Goal: Task Accomplishment & Management: Complete application form

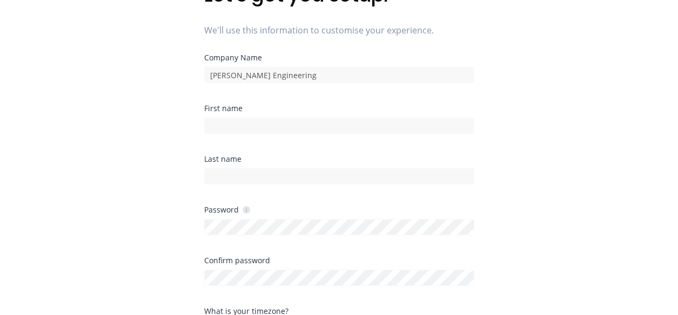
scroll to position [108, 0]
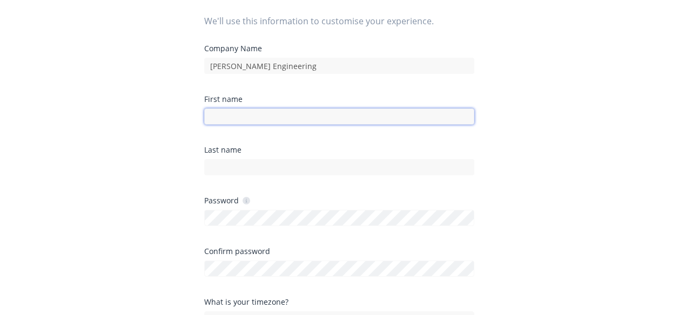
click at [255, 116] on input at bounding box center [339, 117] width 270 height 16
type input "Caleb"
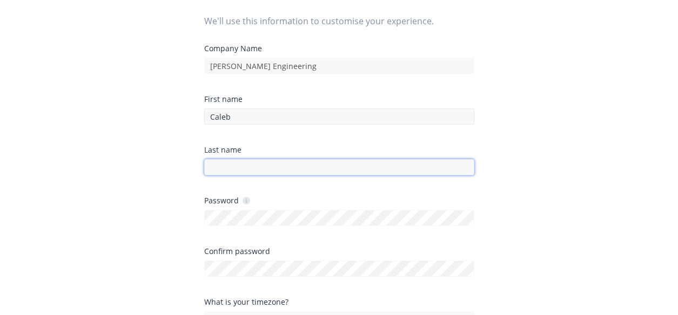
type input "[PERSON_NAME]"
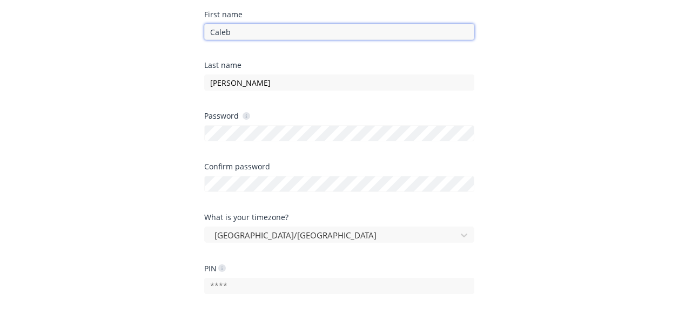
scroll to position [216, 0]
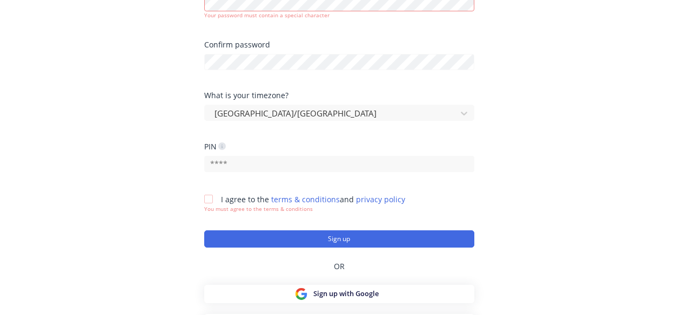
scroll to position [324, 0]
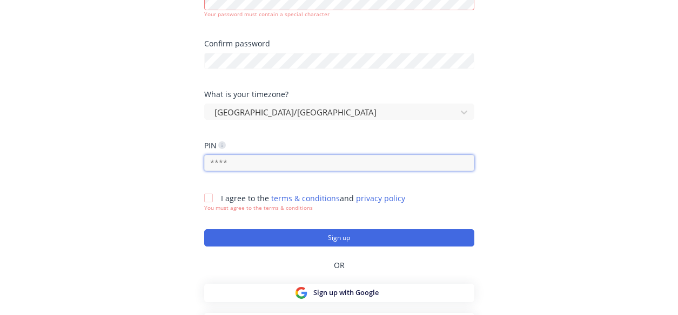
click at [247, 164] on input "text" at bounding box center [339, 163] width 270 height 16
type input "1661"
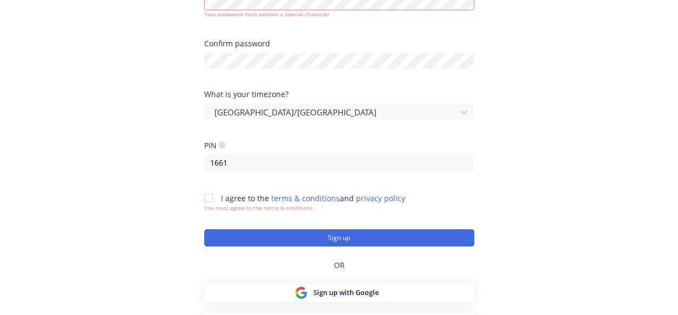
click at [207, 200] on div at bounding box center [209, 198] width 22 height 22
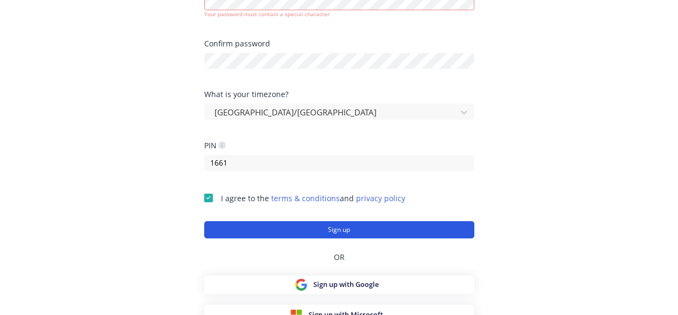
click at [280, 232] on button "Sign up" at bounding box center [339, 229] width 270 height 17
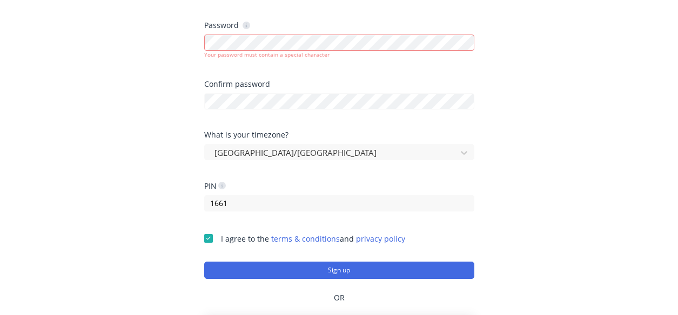
scroll to position [216, 0]
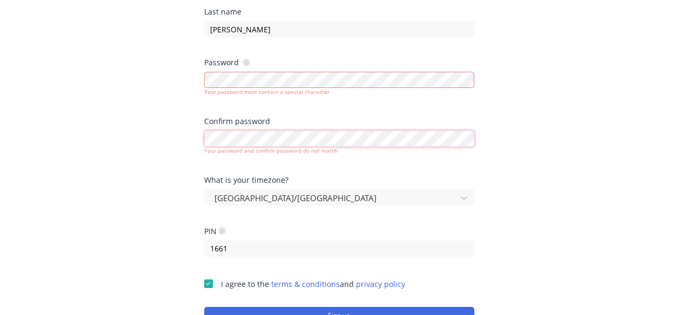
scroll to position [324, 0]
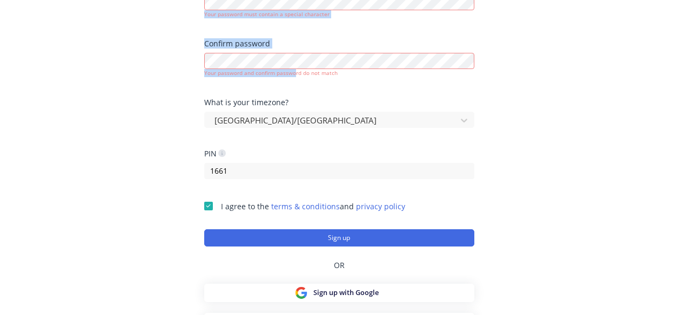
drag, startPoint x: 293, startPoint y: 69, endPoint x: 181, endPoint y: 65, distance: 111.8
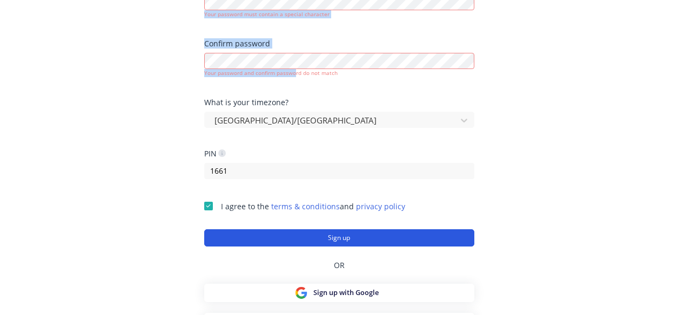
click at [334, 241] on button "Sign up" at bounding box center [339, 238] width 270 height 17
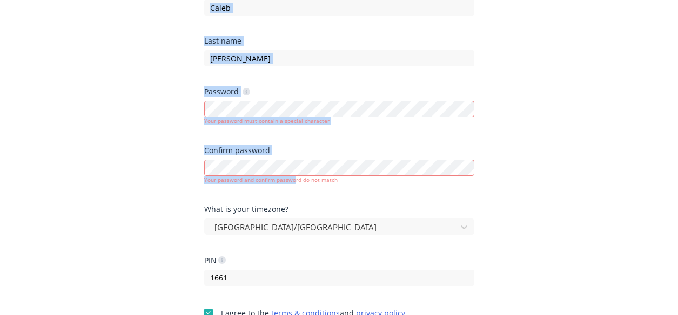
scroll to position [216, 0]
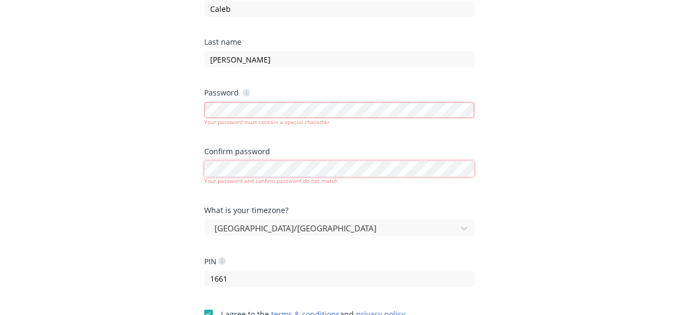
click at [313, 158] on div "Your password and confirm password do not match" at bounding box center [339, 171] width 270 height 27
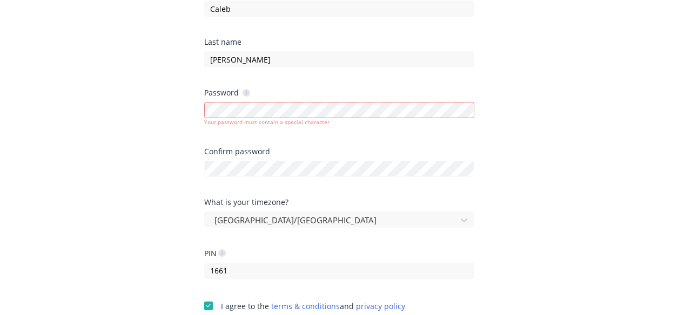
click at [205, 151] on div "Confirm password" at bounding box center [339, 152] width 270 height 8
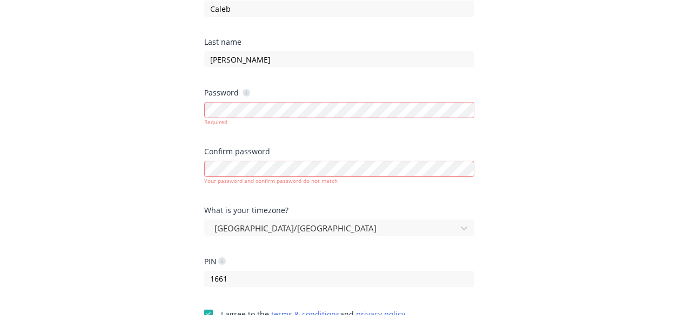
drag, startPoint x: 313, startPoint y: 120, endPoint x: 514, endPoint y: 160, distance: 205.3
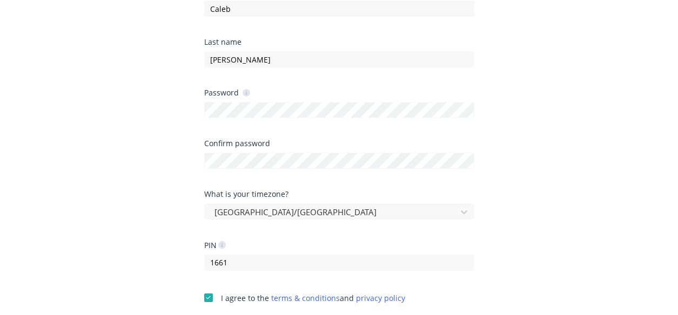
click at [292, 147] on div "Confirm password" at bounding box center [339, 144] width 270 height 8
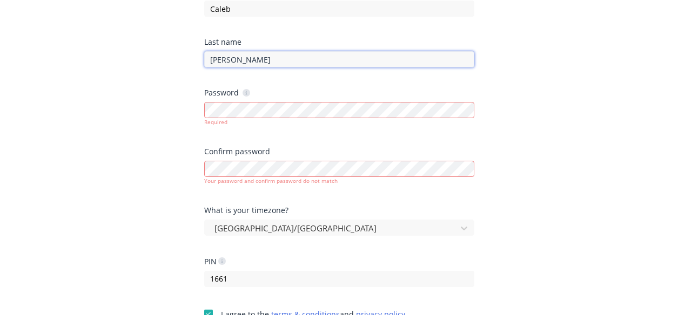
type input "[EMAIL_ADDRESS][DOMAIN_NAME]"
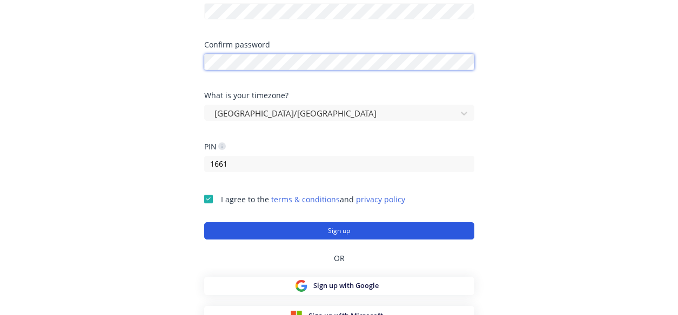
scroll to position [326, 0]
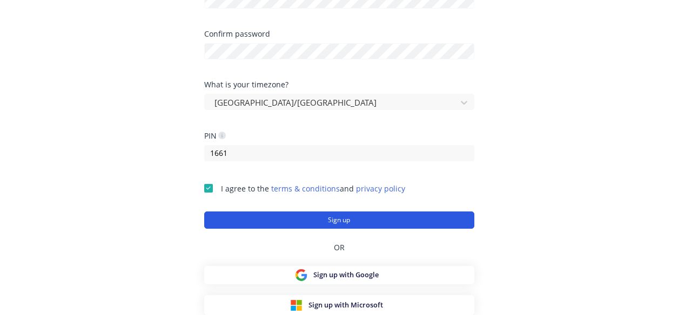
click at [307, 221] on button "Sign up" at bounding box center [339, 220] width 270 height 17
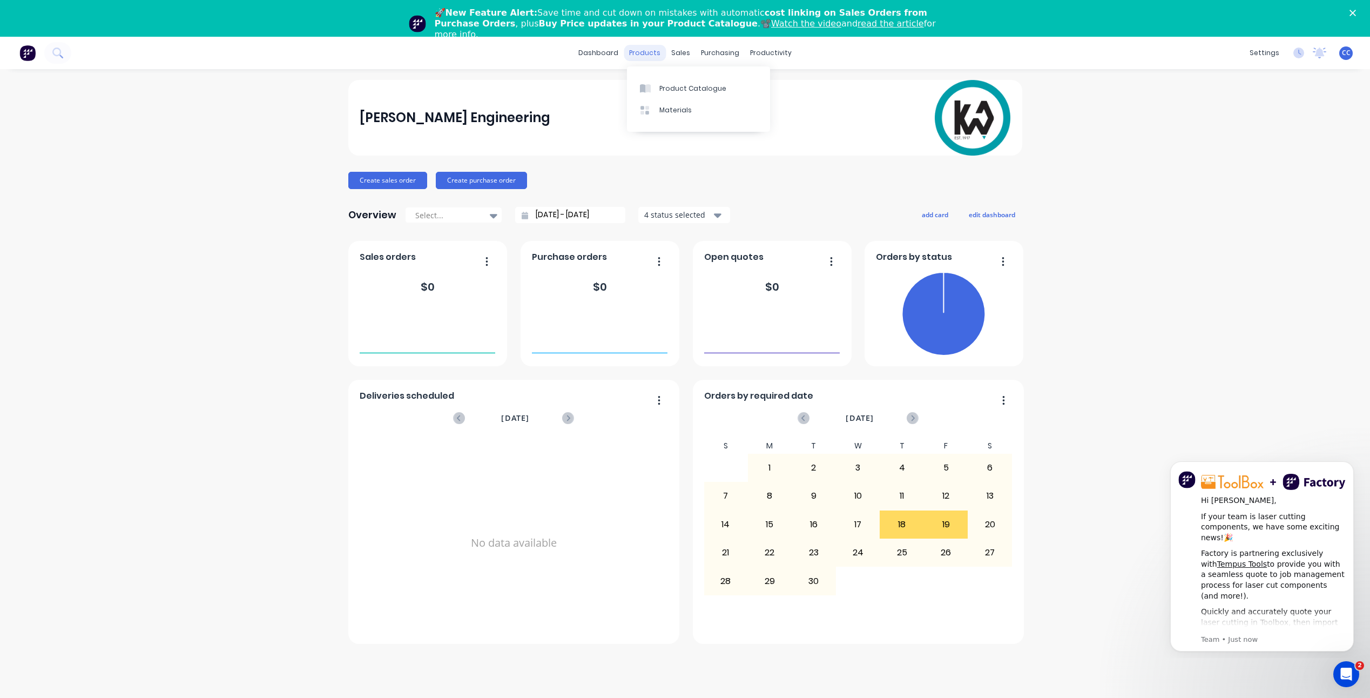
click at [637, 47] on div "products" at bounding box center [645, 53] width 42 height 16
click at [663, 90] on div "Product Catalogue" at bounding box center [692, 89] width 67 height 10
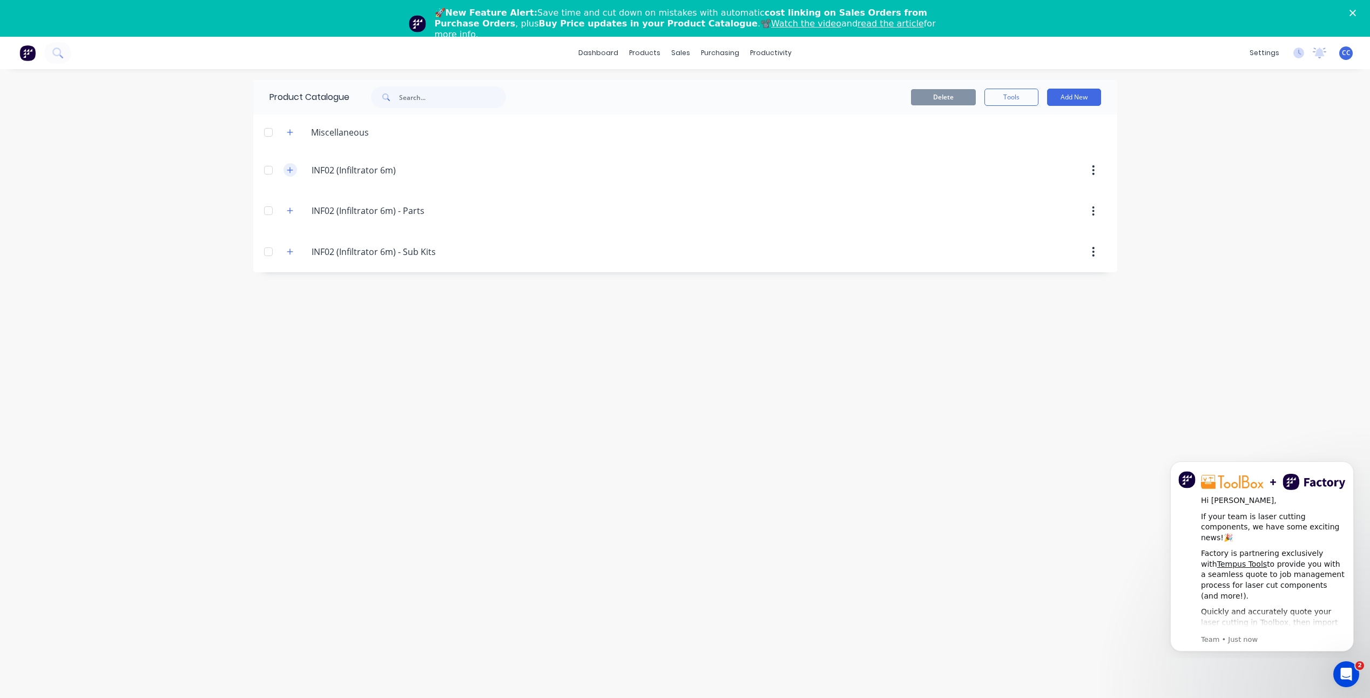
click at [289, 170] on icon "button" at bounding box center [290, 170] width 6 height 8
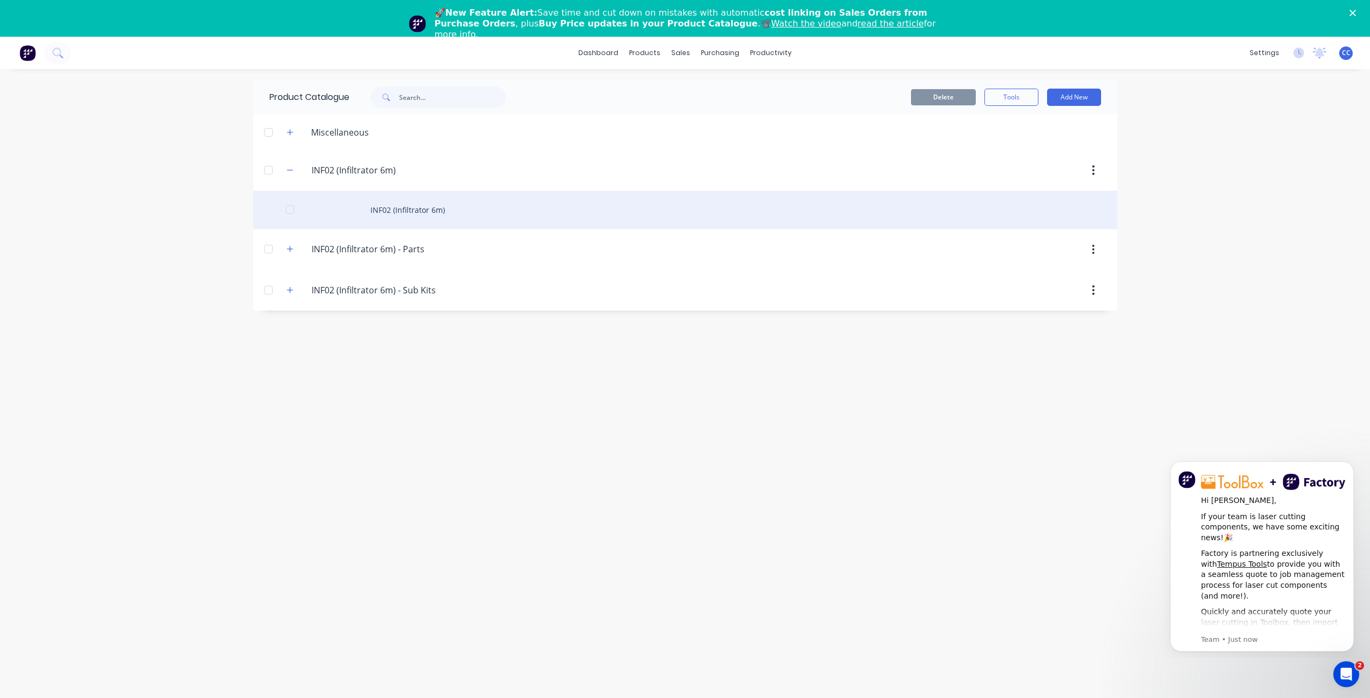
click at [422, 208] on div "INF02 (Infiltrator 6m)" at bounding box center [685, 210] width 864 height 38
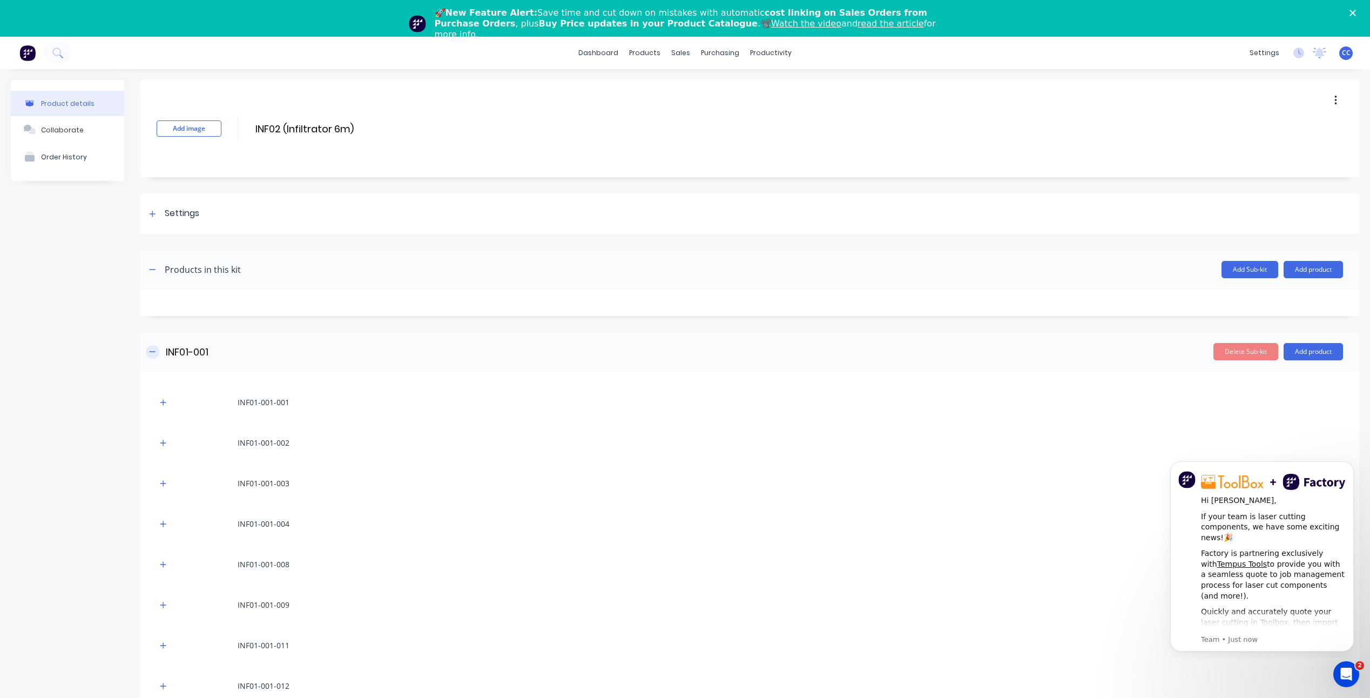
click at [154, 315] on icon "button" at bounding box center [153, 351] width 6 height 1
click at [153, 315] on icon "button" at bounding box center [152, 391] width 6 height 8
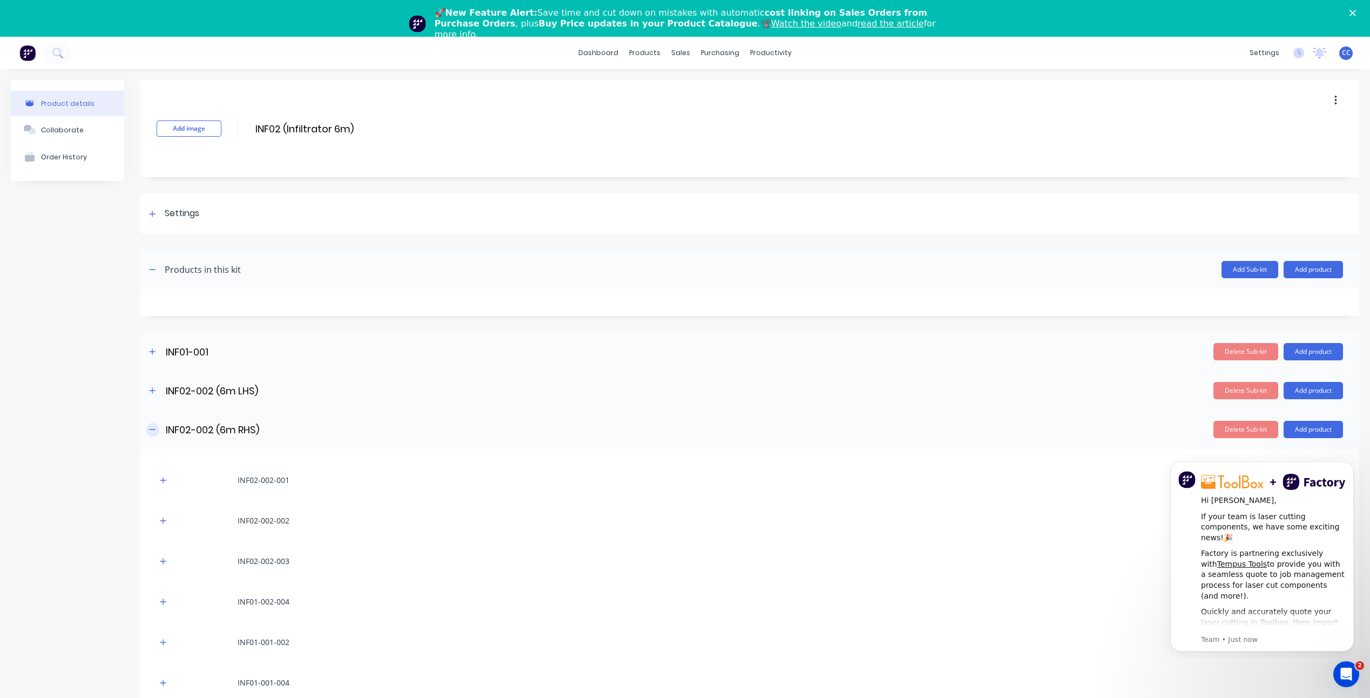
click at [153, 315] on button "button" at bounding box center [153, 430] width 14 height 14
drag, startPoint x: 152, startPoint y: 465, endPoint x: 152, endPoint y: 471, distance: 5.9
click at [152, 315] on icon "button" at bounding box center [152, 468] width 6 height 8
click at [152, 315] on button "button" at bounding box center [153, 508] width 14 height 14
click at [150, 315] on icon "button" at bounding box center [152, 546] width 6 height 8
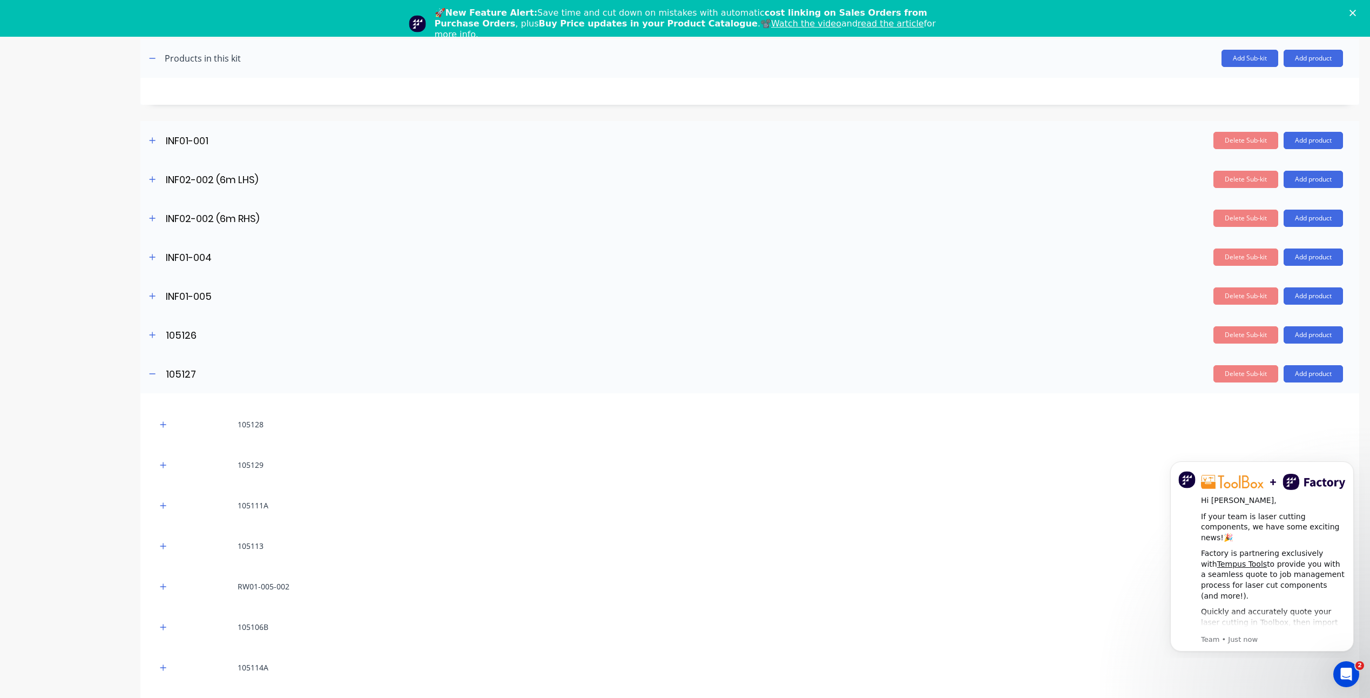
scroll to position [216, 0]
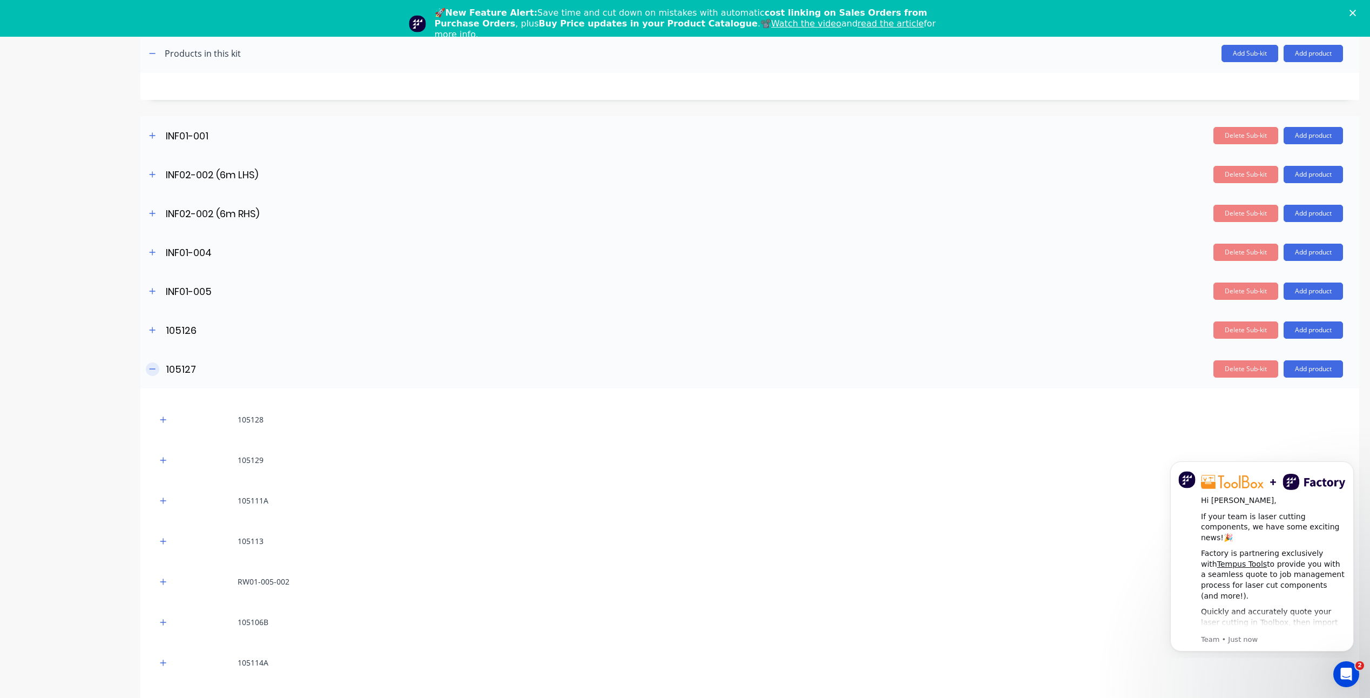
click at [155, 315] on icon "button" at bounding box center [152, 369] width 6 height 8
click at [153, 315] on icon "button" at bounding box center [152, 408] width 6 height 8
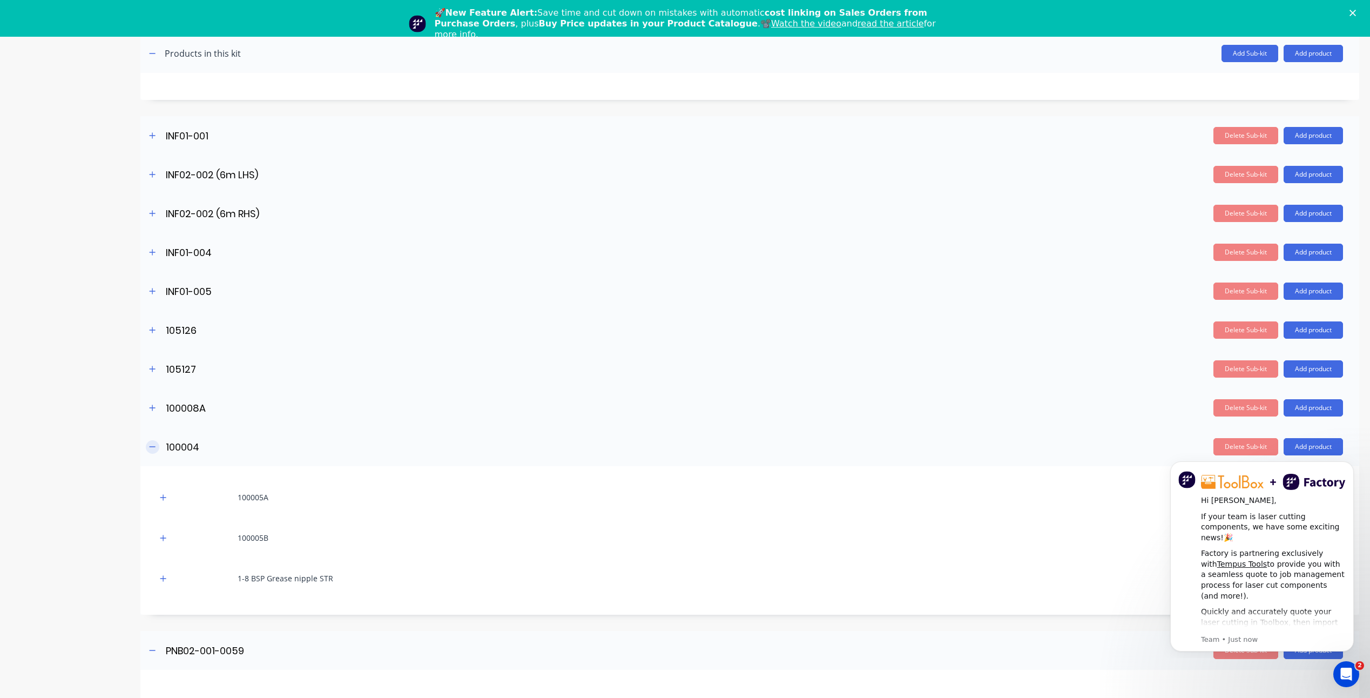
click at [159, 315] on button "button" at bounding box center [153, 447] width 14 height 14
click at [157, 315] on button "button" at bounding box center [153, 486] width 14 height 14
click at [152, 315] on icon "button" at bounding box center [152, 525] width 6 height 8
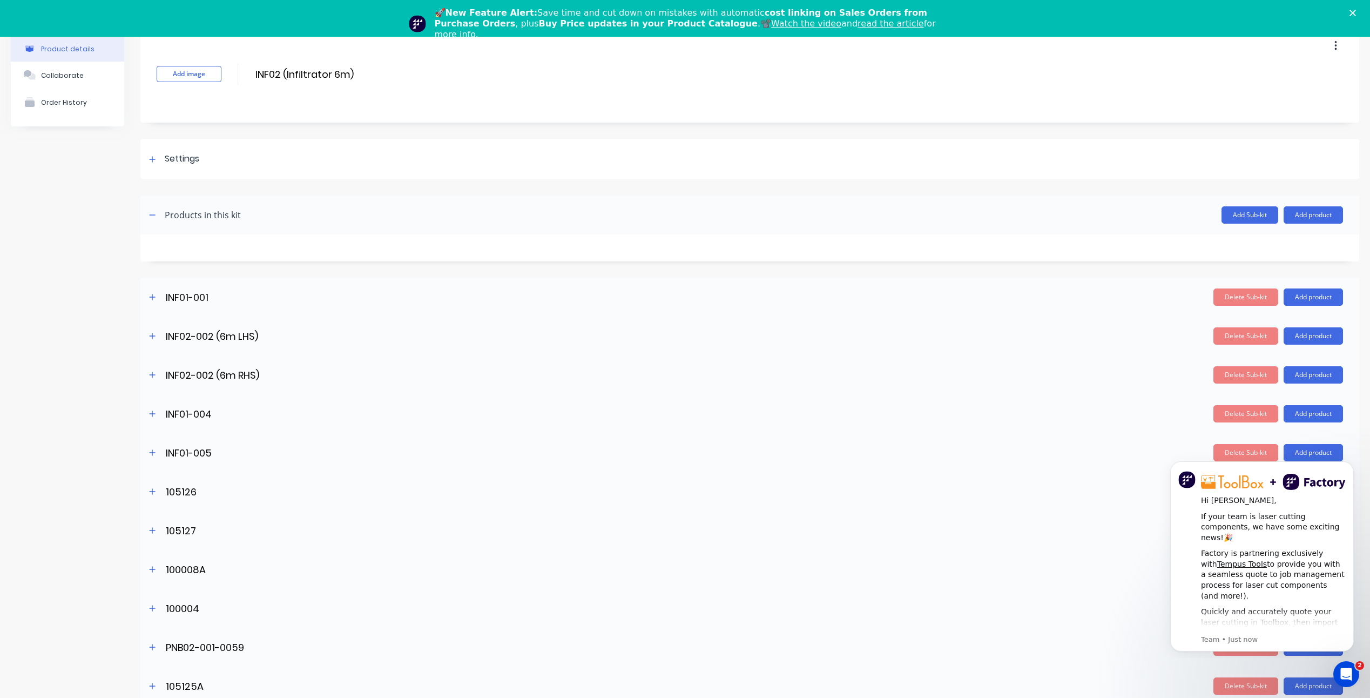
scroll to position [0, 0]
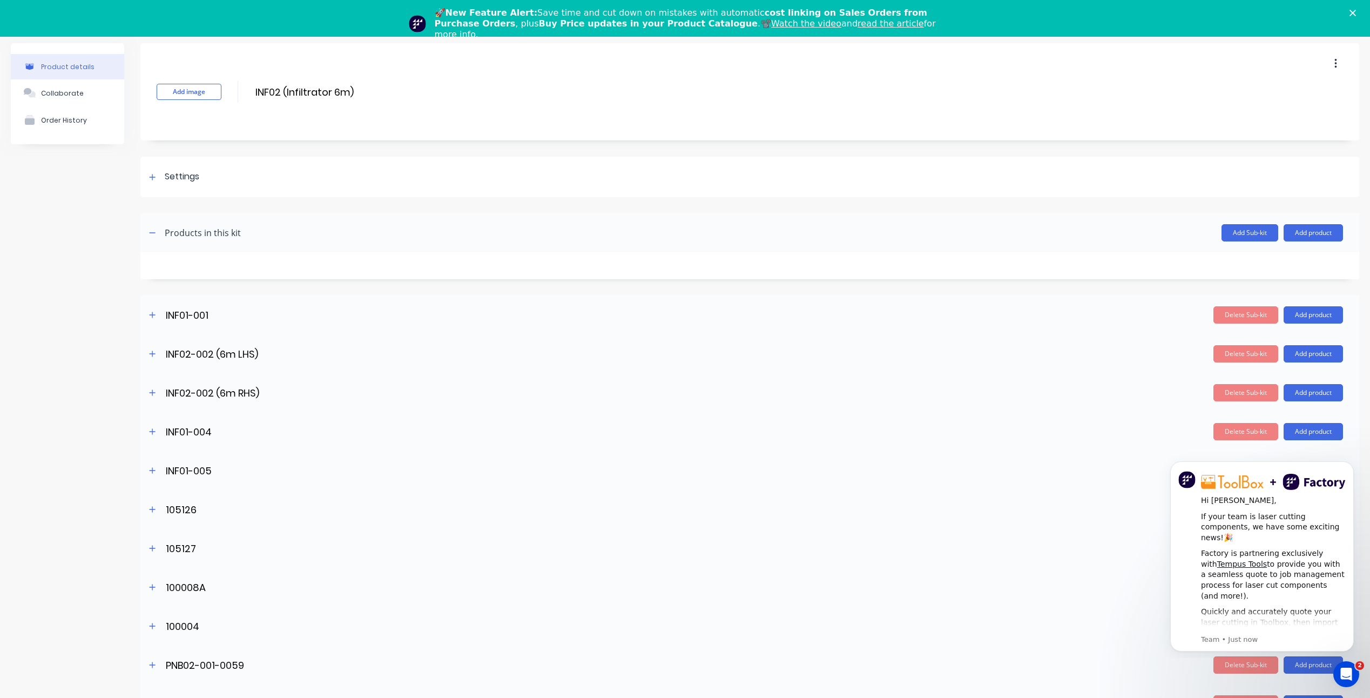
click at [86, 261] on div "Product details Collaborate Order History" at bounding box center [67, 383] width 113 height 680
click at [193, 315] on input "INF01-001" at bounding box center [260, 315] width 191 height 16
click at [151, 313] on icon "button" at bounding box center [152, 315] width 6 height 8
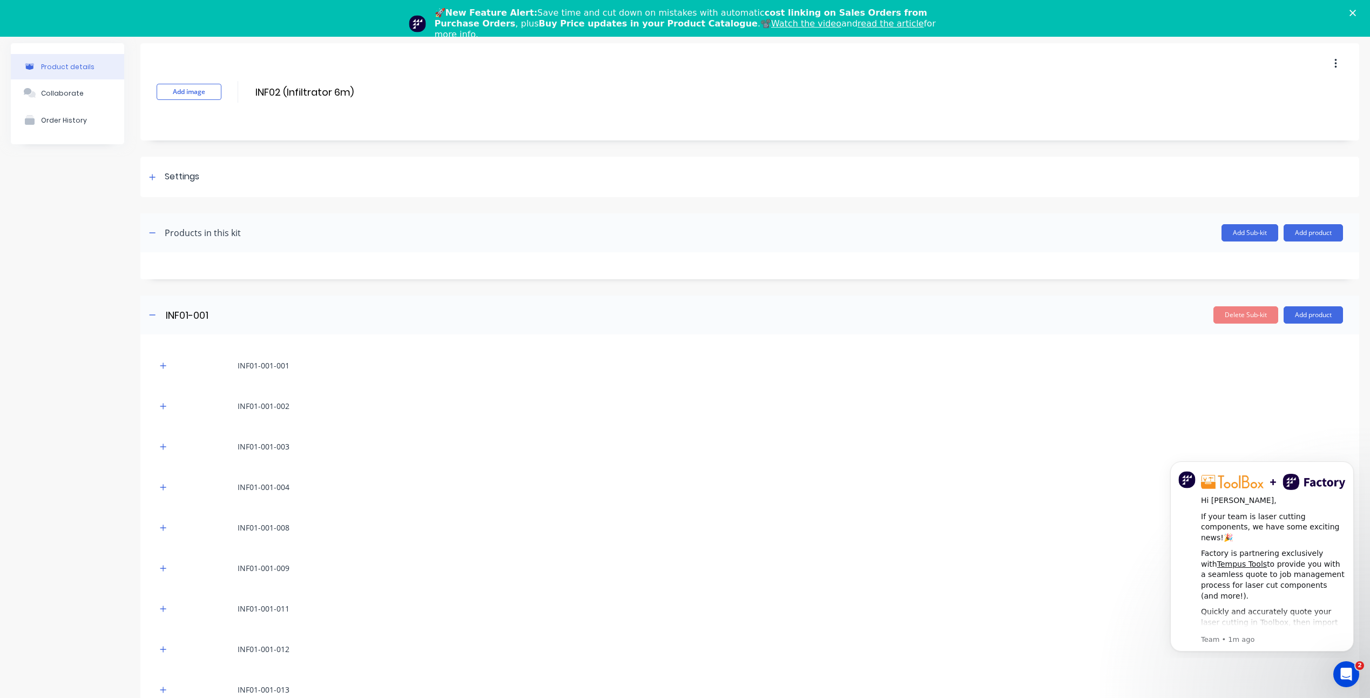
scroll to position [54, 0]
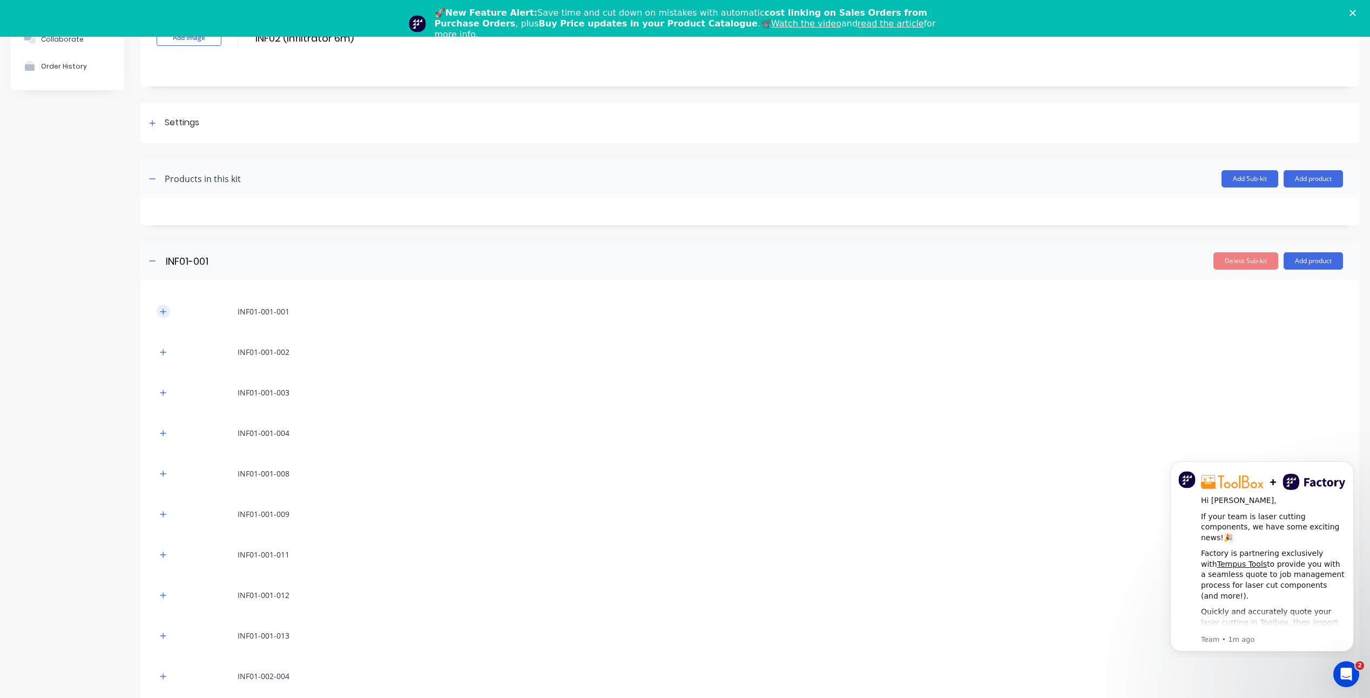
click at [164, 311] on icon "button" at bounding box center [163, 311] width 6 height 6
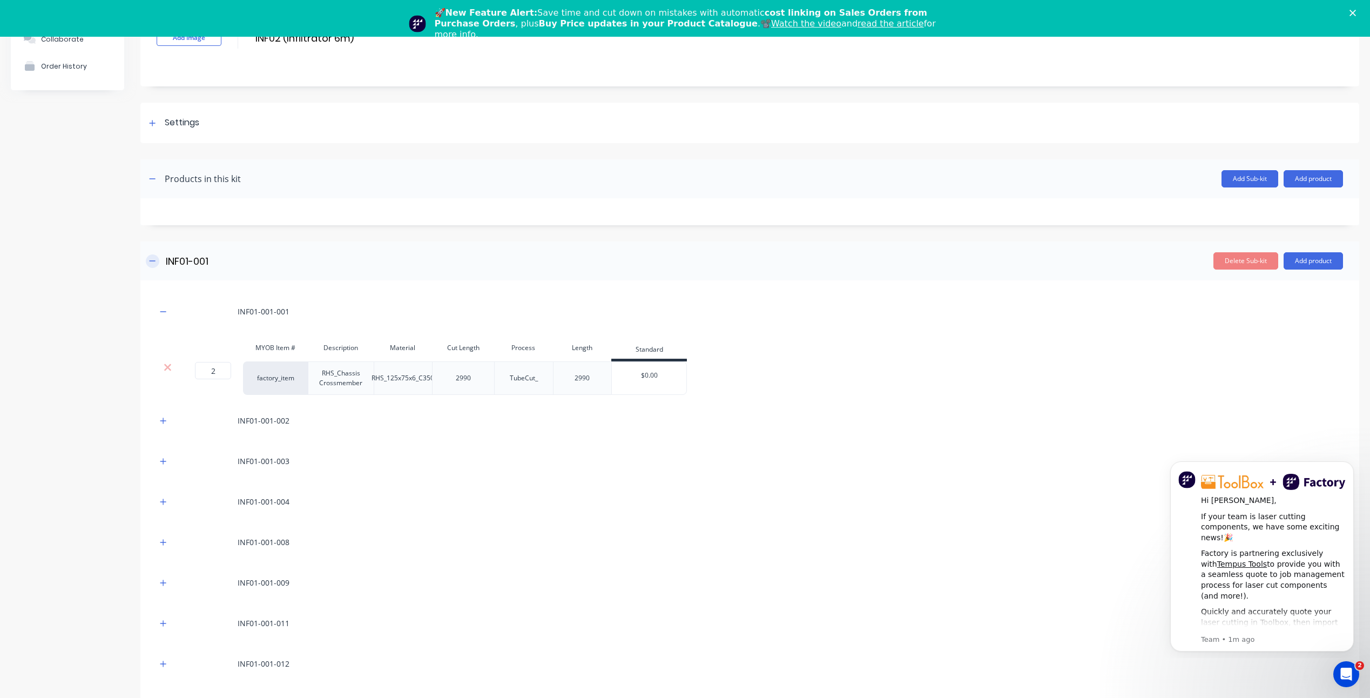
click at [153, 261] on icon "button" at bounding box center [152, 261] width 6 height 8
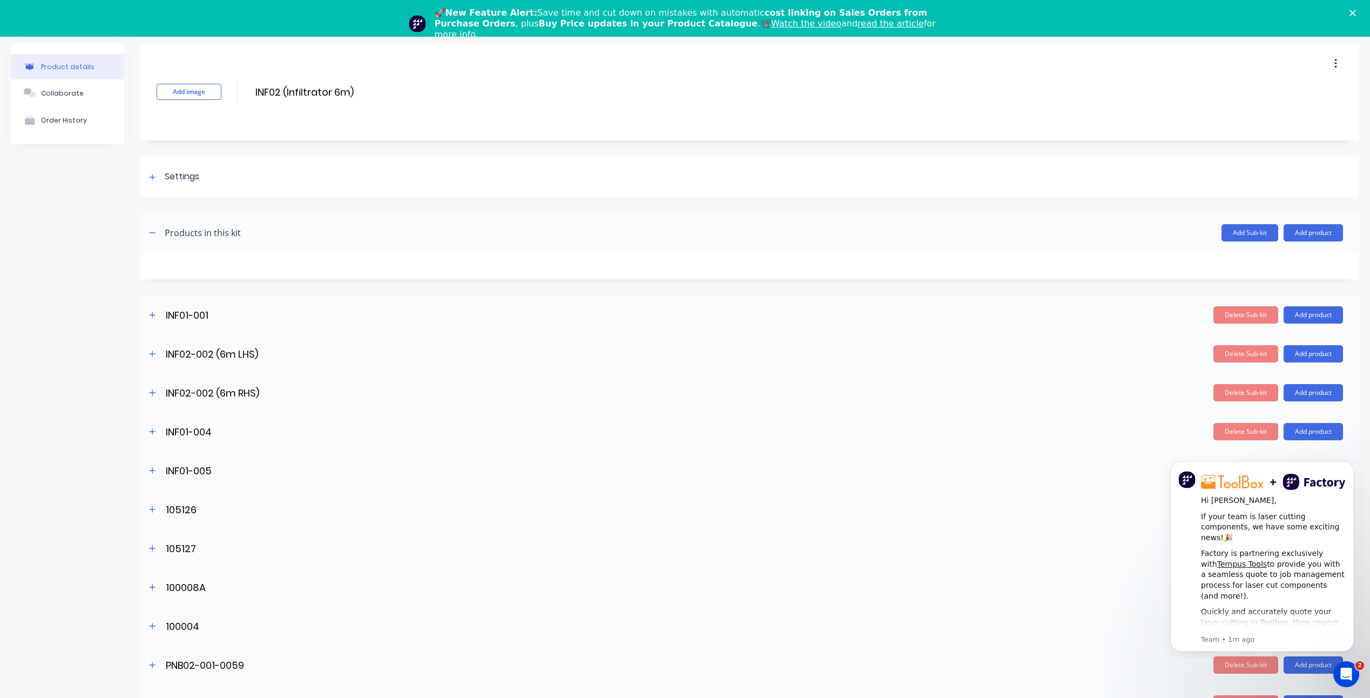
scroll to position [0, 0]
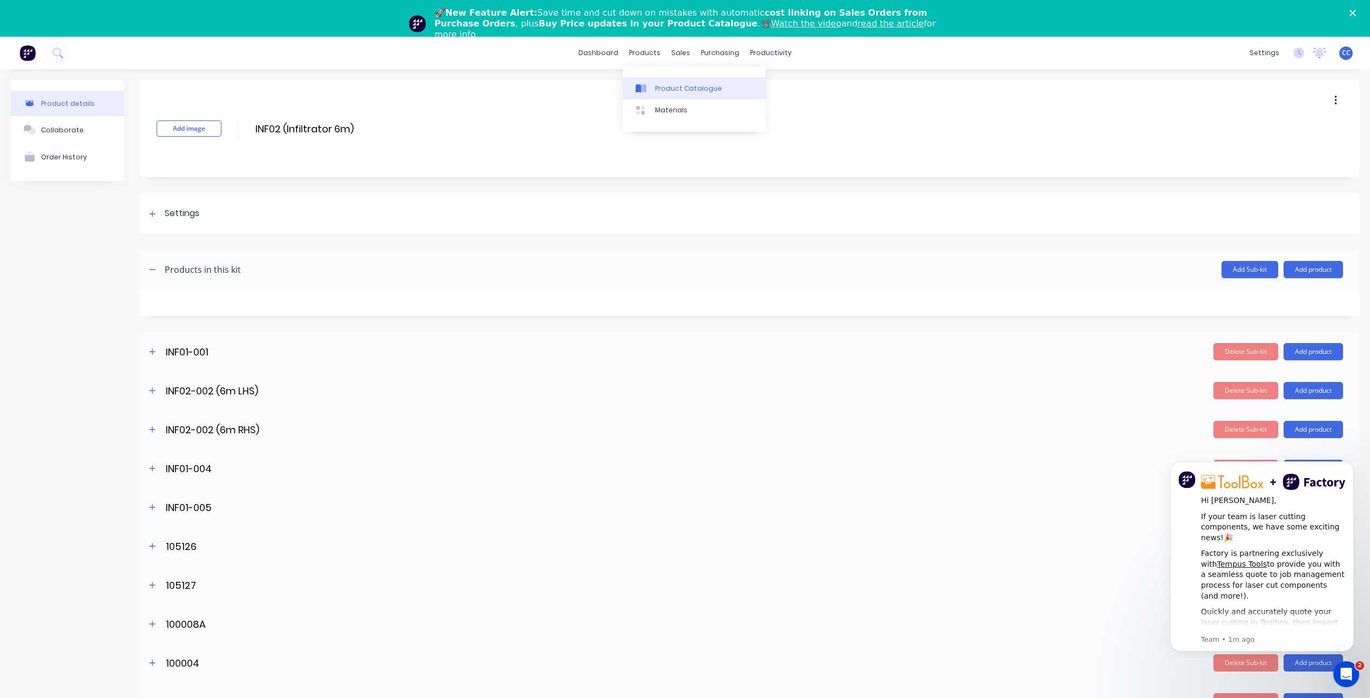
click at [662, 78] on link "Product Catalogue" at bounding box center [694, 88] width 143 height 22
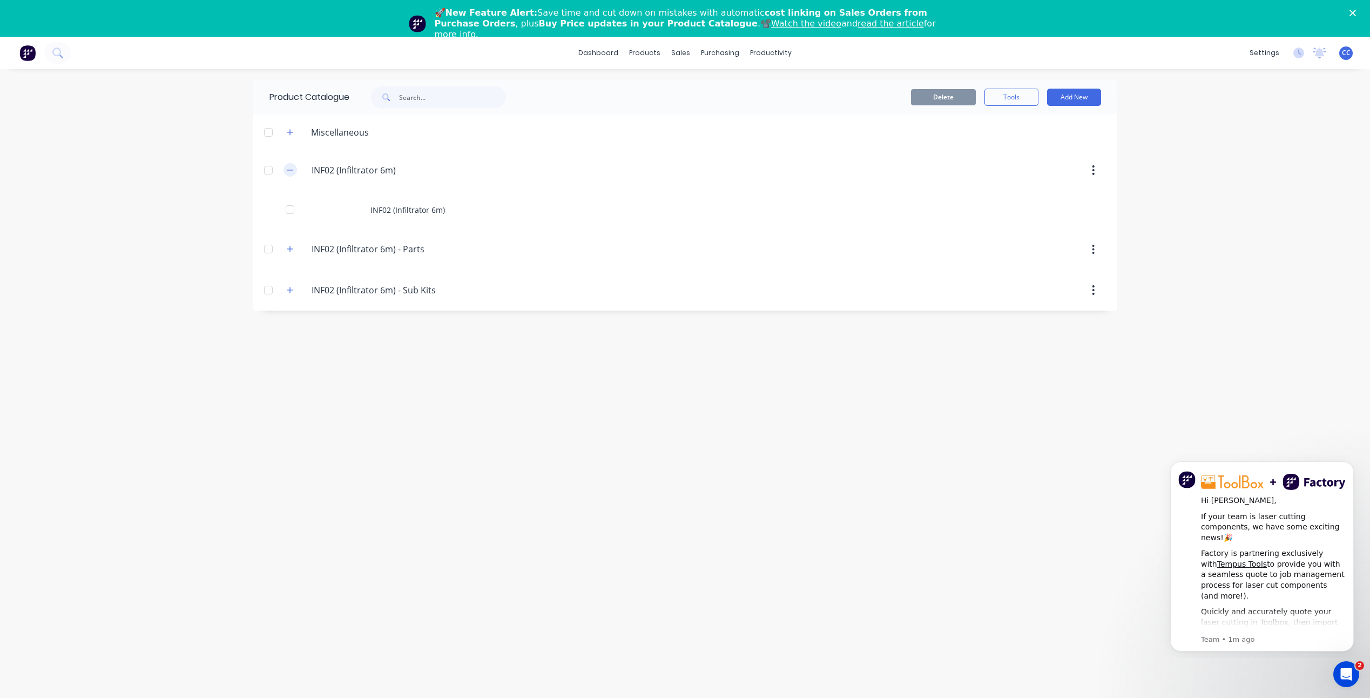
click at [291, 170] on icon "button" at bounding box center [290, 170] width 6 height 8
click at [293, 252] on icon "button" at bounding box center [290, 252] width 6 height 8
click at [291, 252] on icon "button" at bounding box center [290, 252] width 6 height 8
click at [685, 104] on button "Add New" at bounding box center [1074, 97] width 54 height 17
click at [685, 125] on div "Category" at bounding box center [1049, 125] width 83 height 16
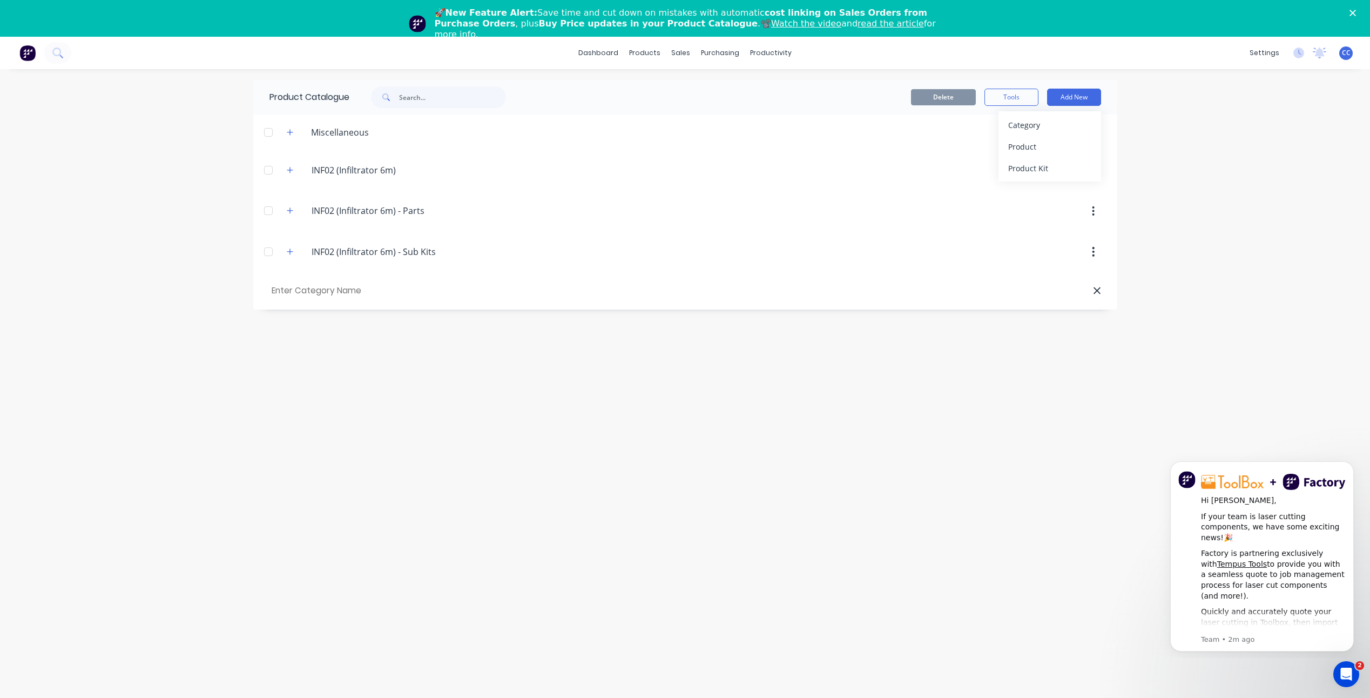
click at [339, 292] on input "text" at bounding box center [330, 291] width 122 height 16
type input "Top level"
click at [291, 293] on icon "button" at bounding box center [290, 293] width 6 height 8
click at [685, 288] on icon "button" at bounding box center [1093, 293] width 2 height 10
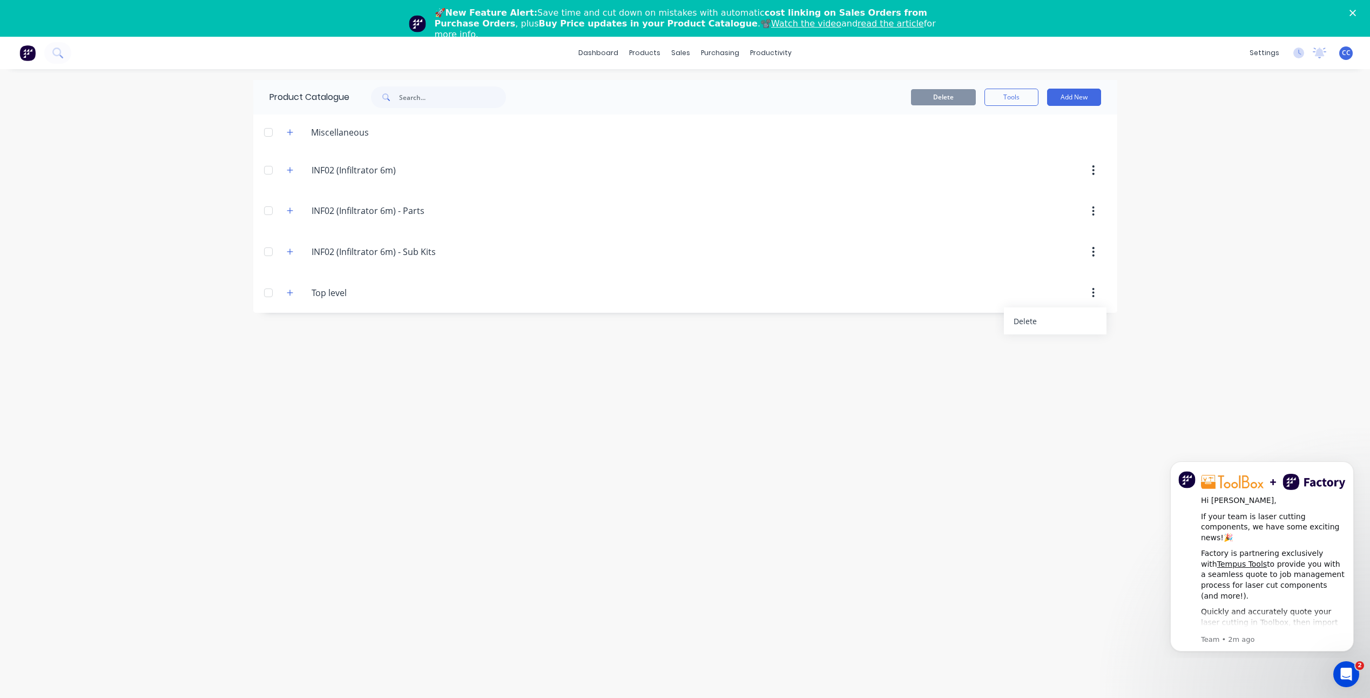
click at [685, 288] on icon "button" at bounding box center [1093, 293] width 2 height 10
click at [364, 206] on input "INF02 (Infiltrator 6m) - Parts" at bounding box center [376, 210] width 128 height 13
click at [294, 170] on button "button" at bounding box center [291, 170] width 14 height 14
drag, startPoint x: 293, startPoint y: 169, endPoint x: 297, endPoint y: 186, distance: 17.2
click at [293, 170] on icon "button" at bounding box center [290, 170] width 6 height 8
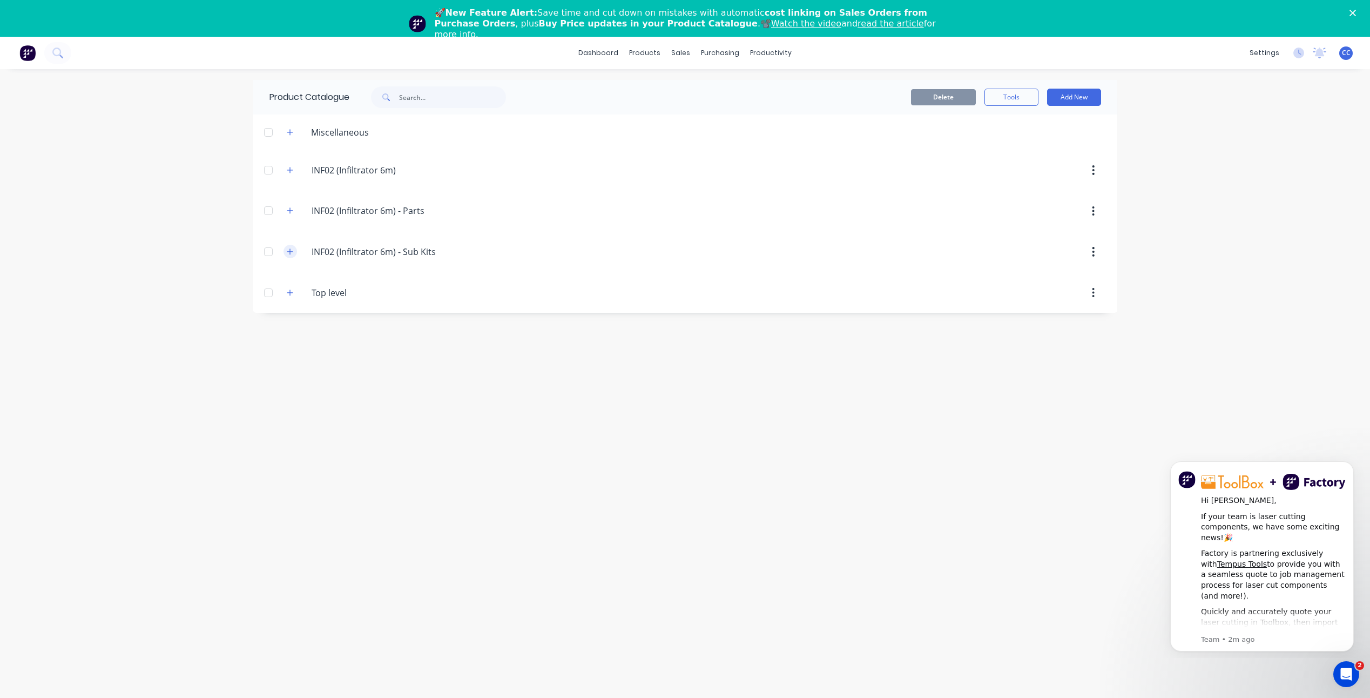
click at [287, 249] on icon "button" at bounding box center [290, 252] width 6 height 8
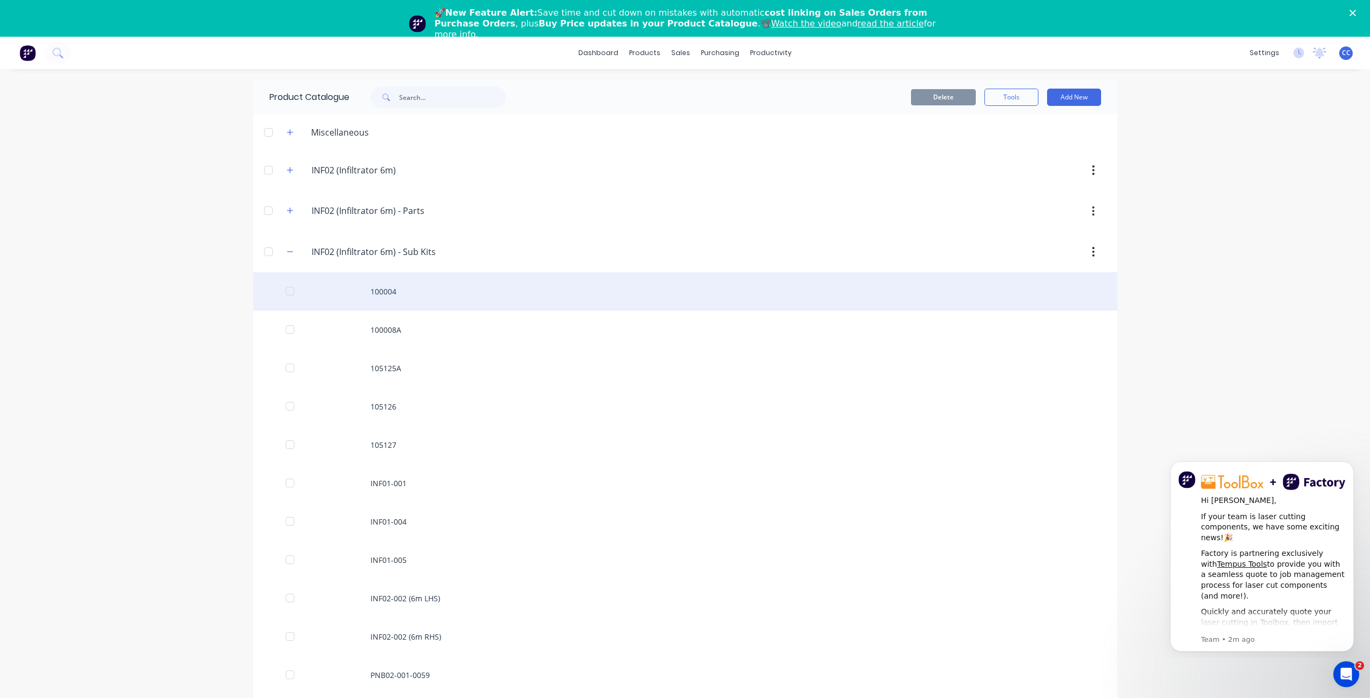
click at [380, 289] on div "100004" at bounding box center [685, 291] width 864 height 38
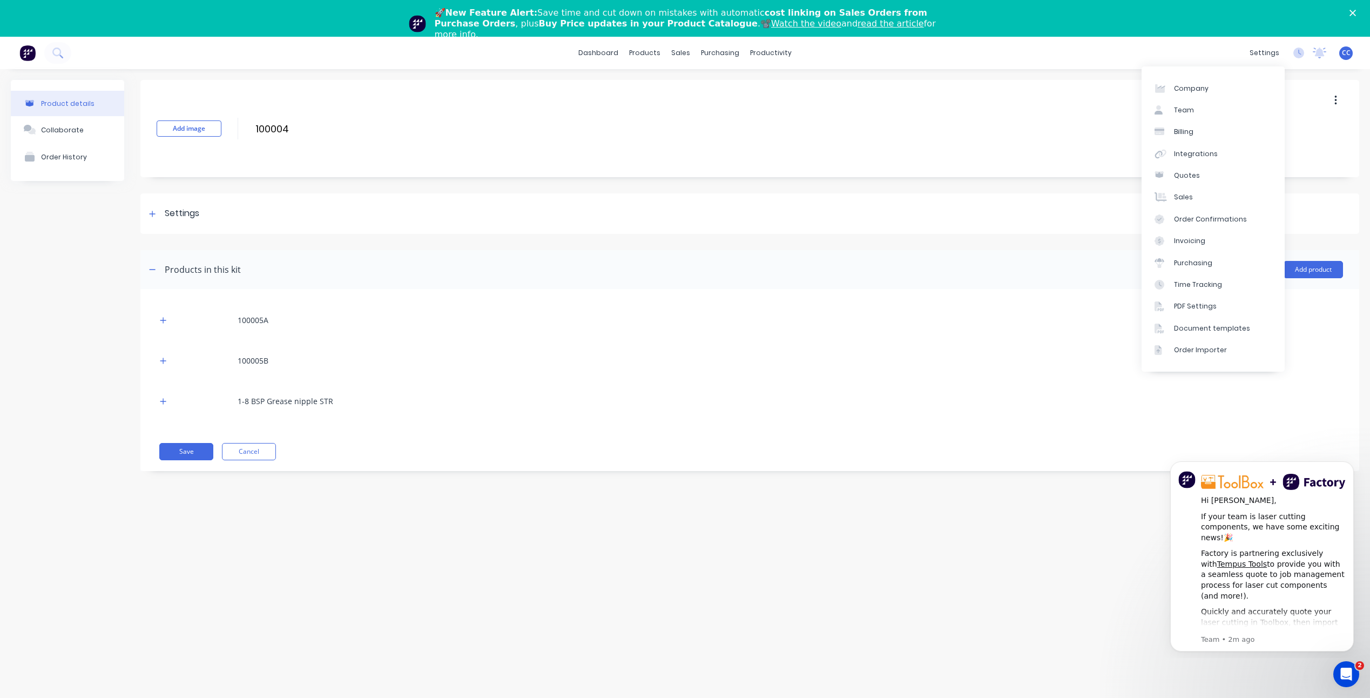
click at [685, 102] on button "button" at bounding box center [1335, 100] width 25 height 19
click at [685, 99] on icon "button" at bounding box center [1335, 101] width 3 height 12
click at [168, 212] on div "Settings" at bounding box center [182, 214] width 35 height 14
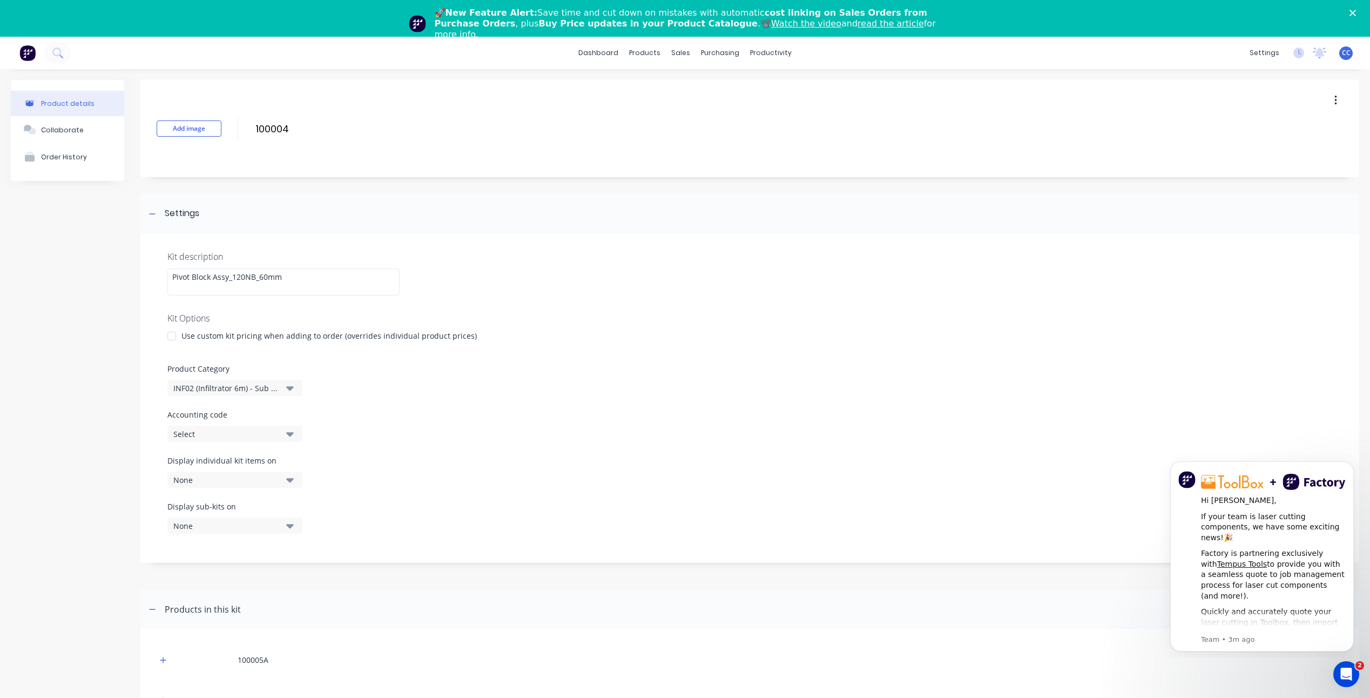
click at [292, 315] on icon "button" at bounding box center [290, 388] width 8 height 4
click at [289, 315] on icon "button" at bounding box center [290, 388] width 8 height 12
click at [657, 87] on div "Product Catalogue" at bounding box center [688, 89] width 67 height 10
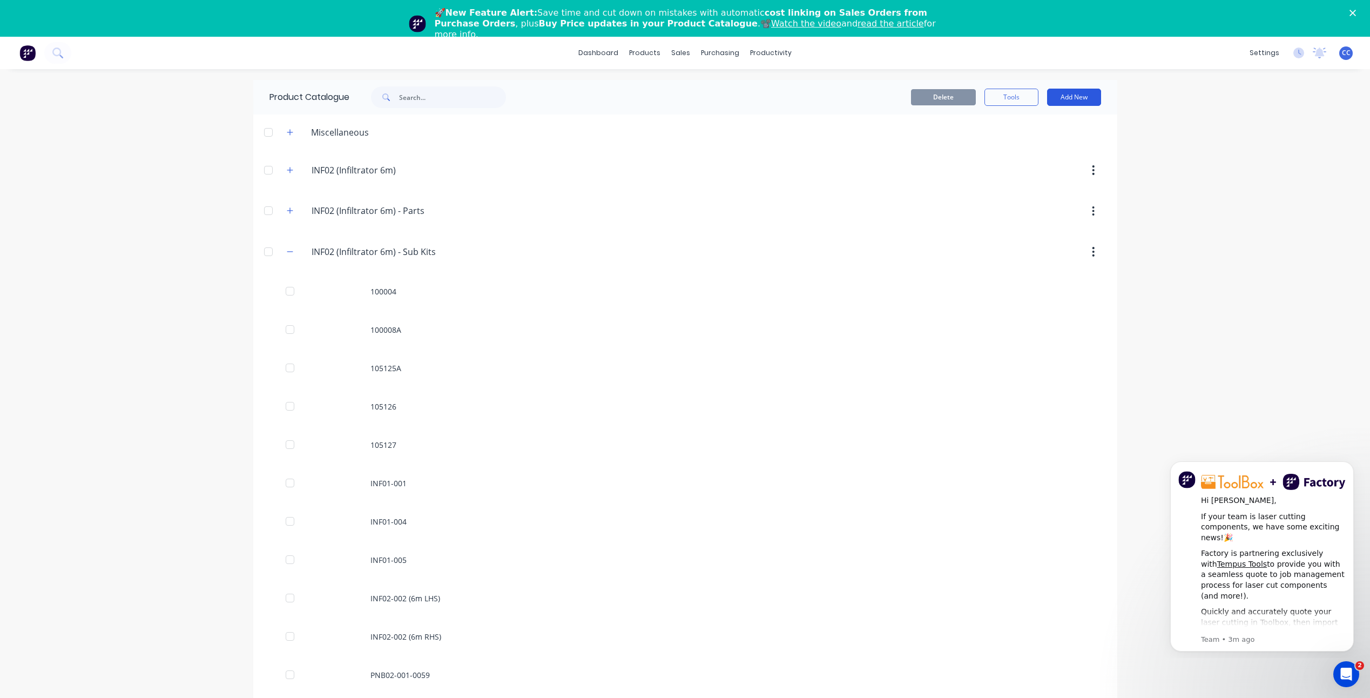
click at [685, 94] on button "Add New" at bounding box center [1074, 97] width 54 height 17
click at [685, 167] on div "Product Kit" at bounding box center [1049, 168] width 83 height 16
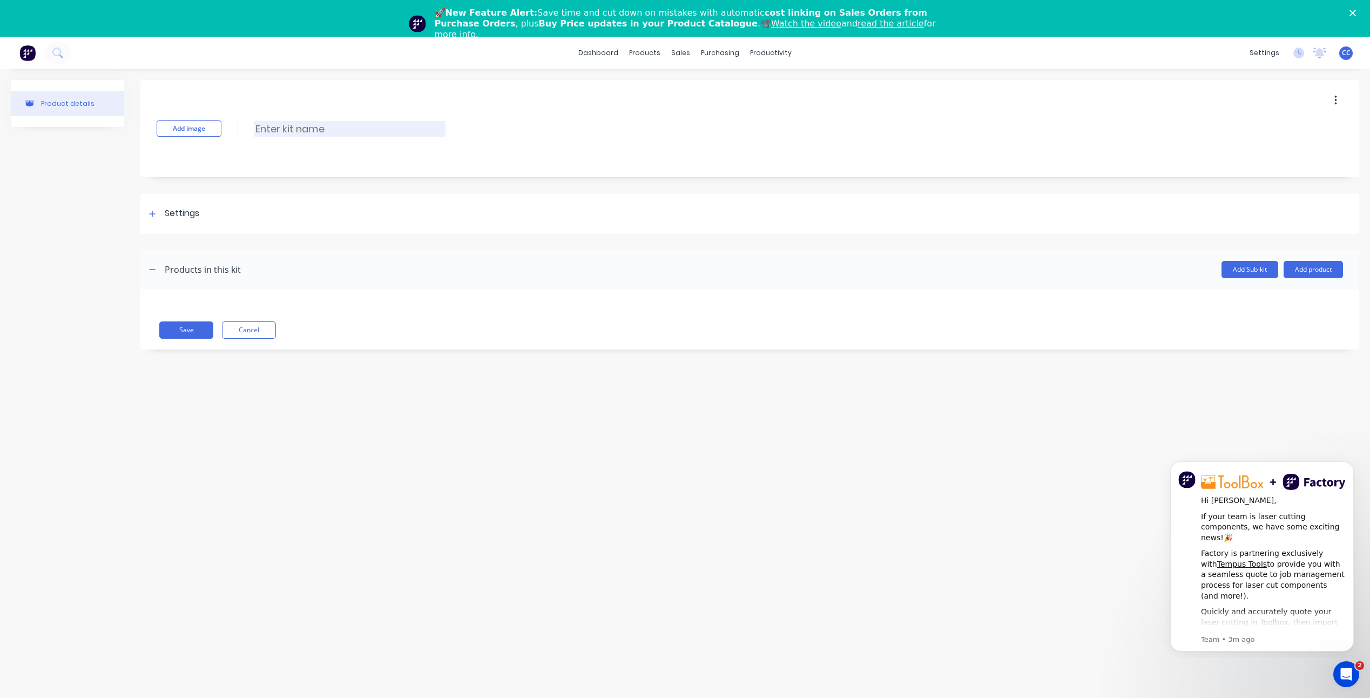
click at [314, 128] on input at bounding box center [349, 129] width 191 height 16
type input "Example"
click at [685, 268] on button "Add product" at bounding box center [1313, 269] width 59 height 17
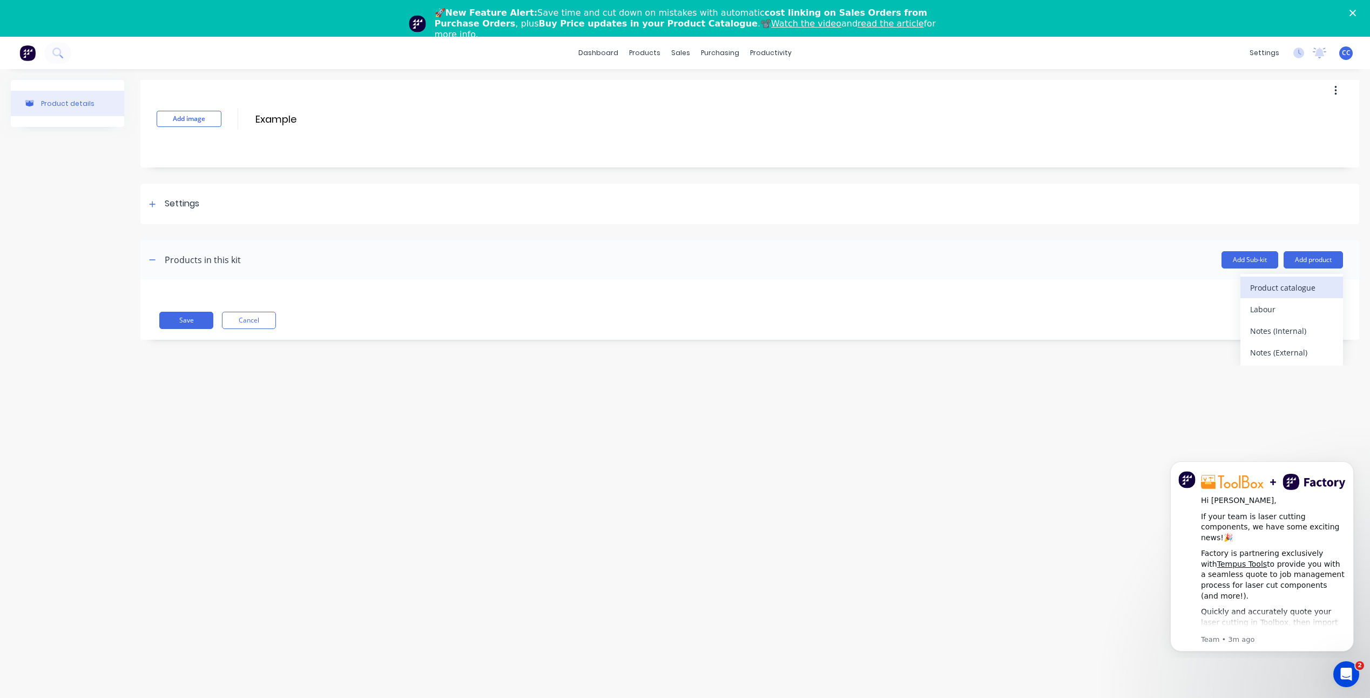
click at [685, 286] on div "Product catalogue" at bounding box center [1291, 288] width 83 height 16
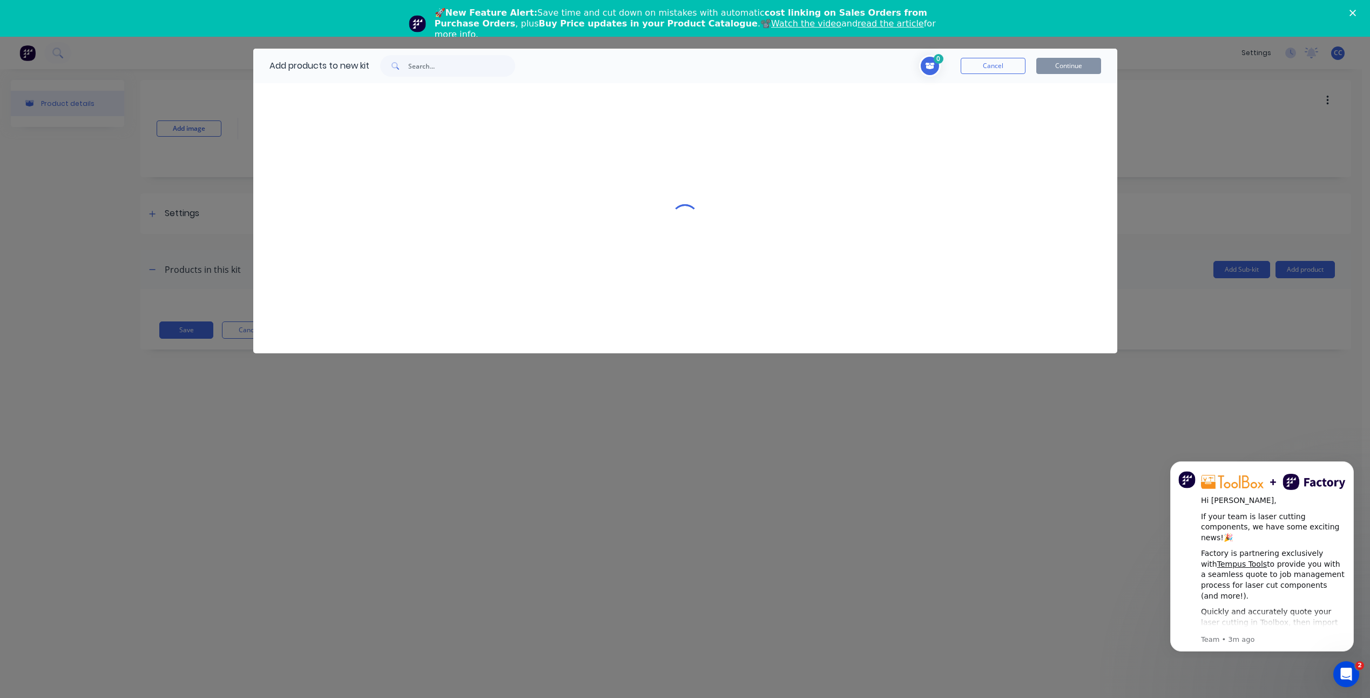
scroll to position [0, 0]
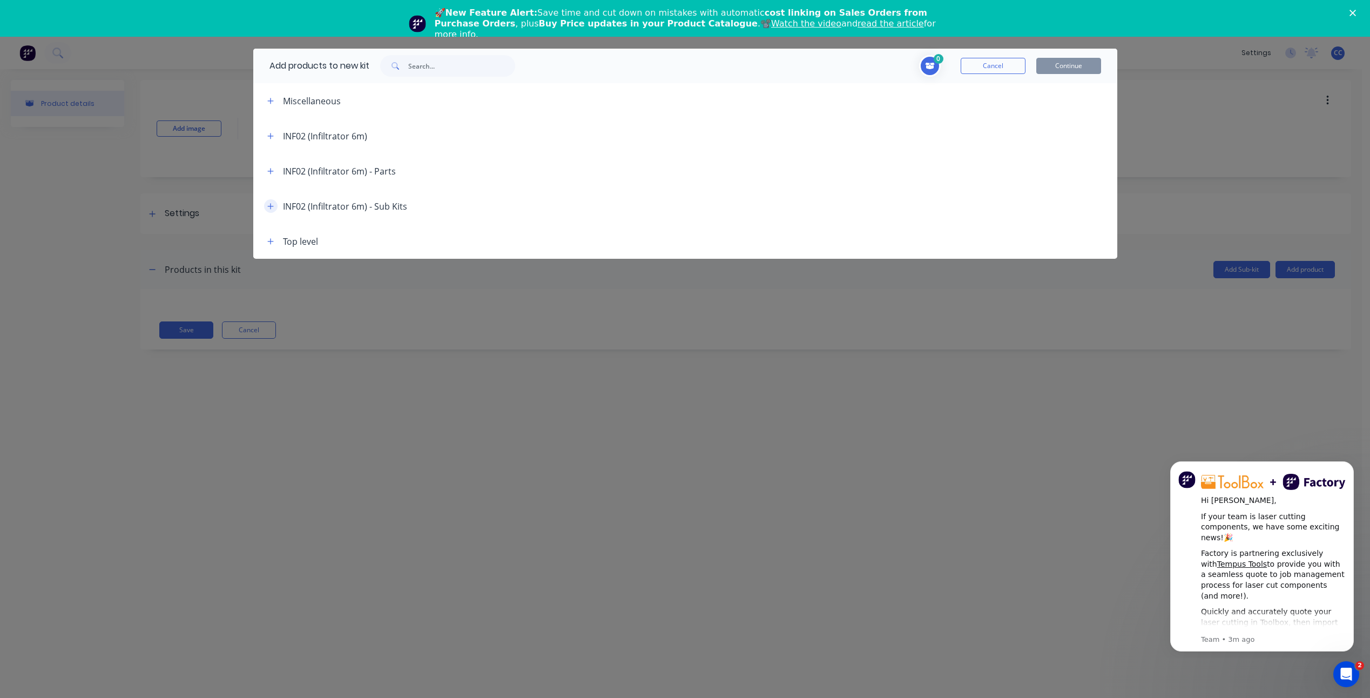
click at [274, 205] on icon "button" at bounding box center [270, 207] width 6 height 8
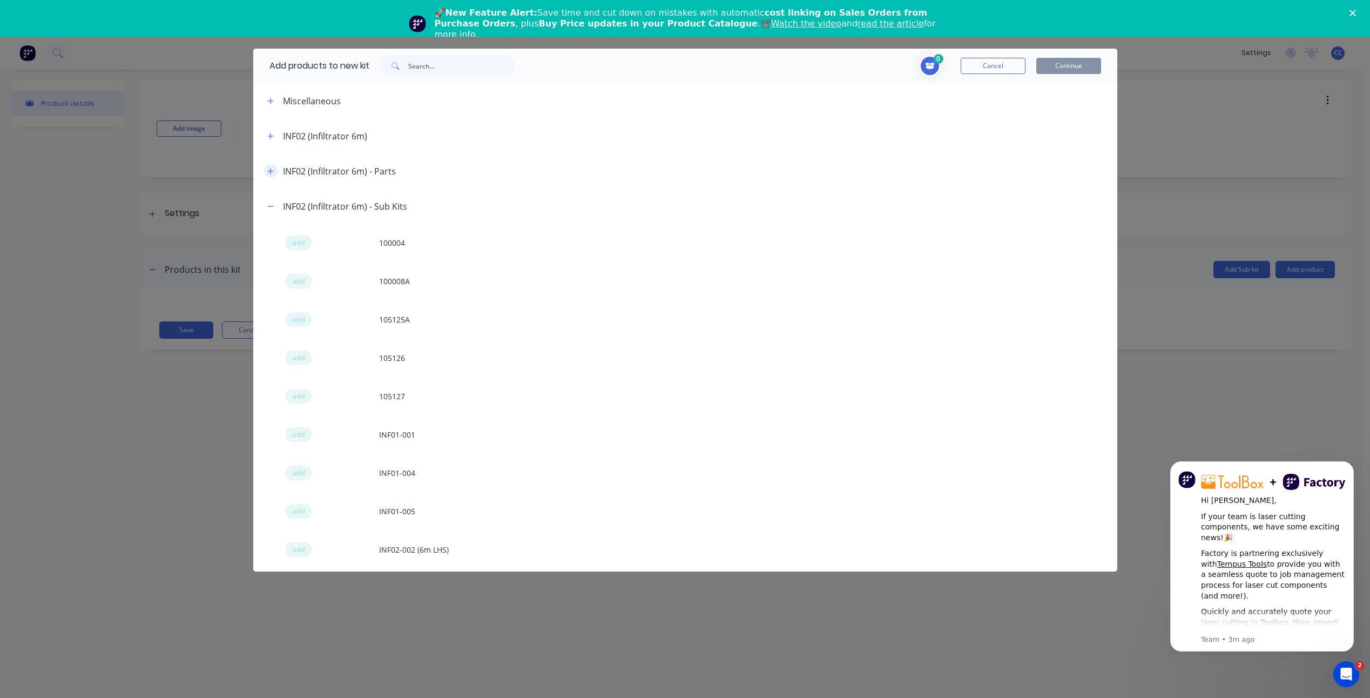
click at [273, 171] on icon "button" at bounding box center [270, 171] width 6 height 6
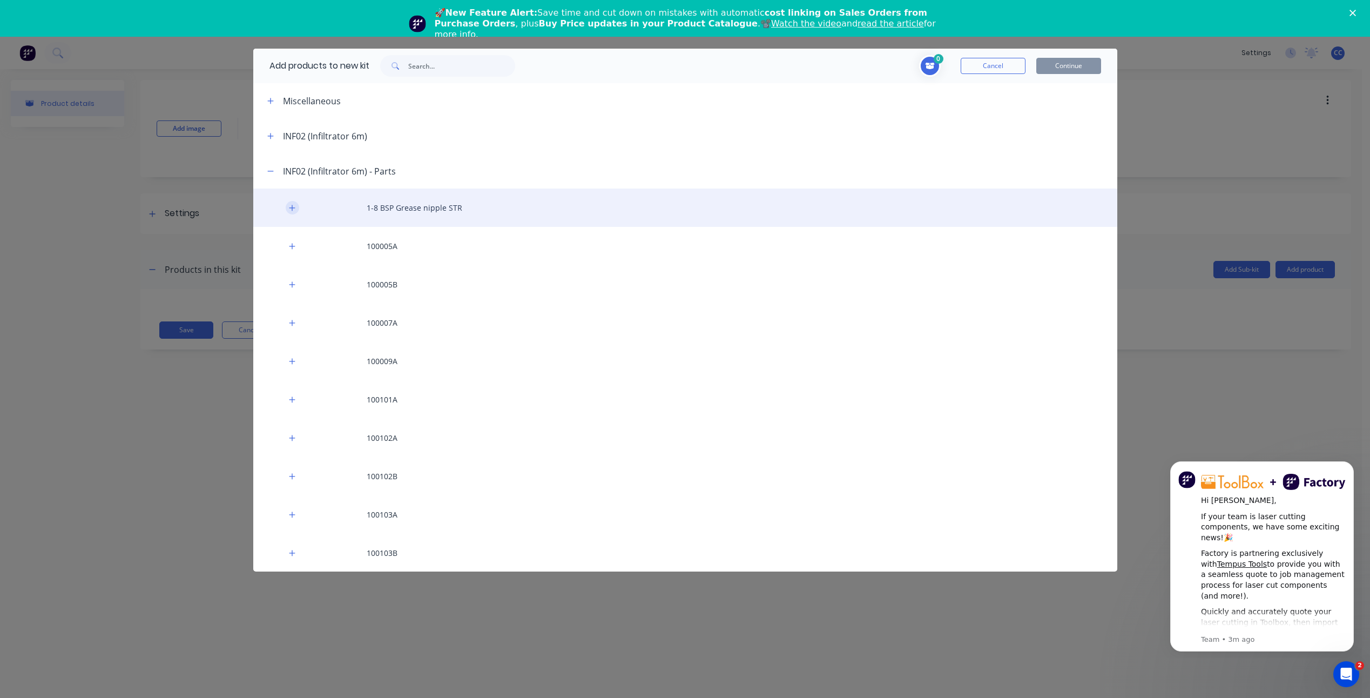
click at [293, 206] on icon "button" at bounding box center [292, 208] width 6 height 8
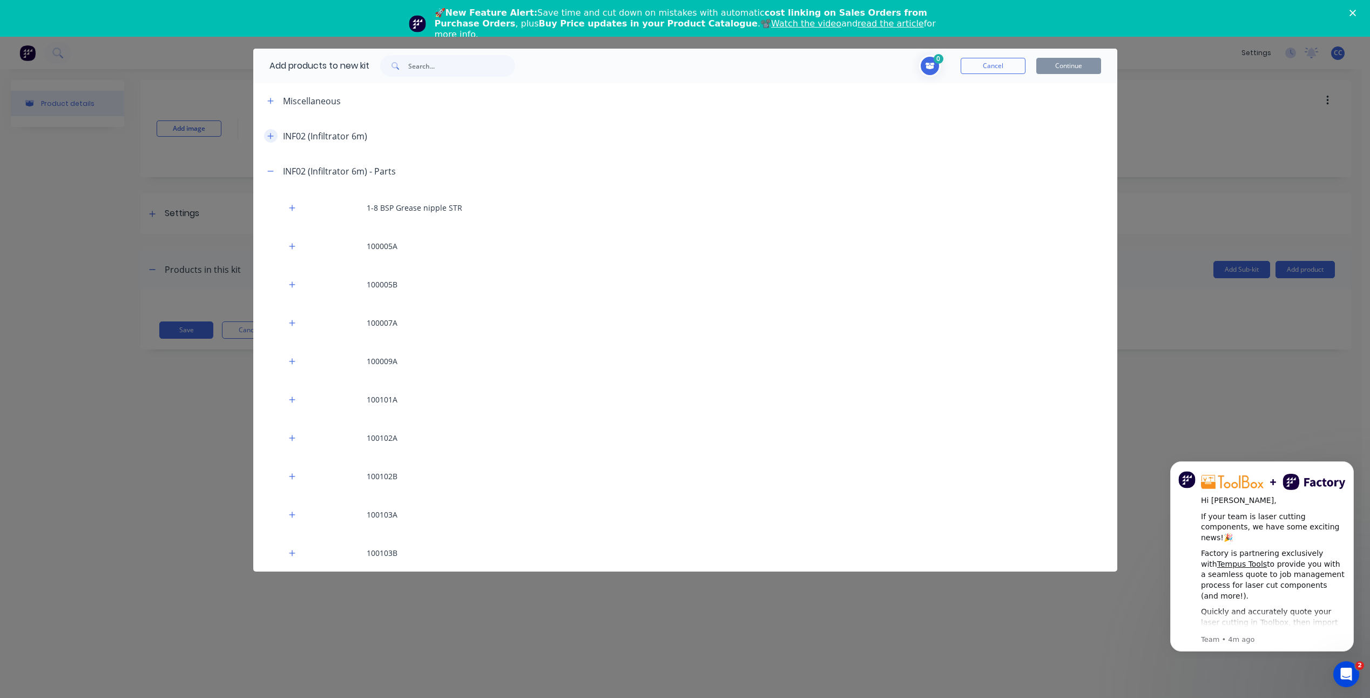
click at [272, 140] on button "button" at bounding box center [271, 136] width 14 height 14
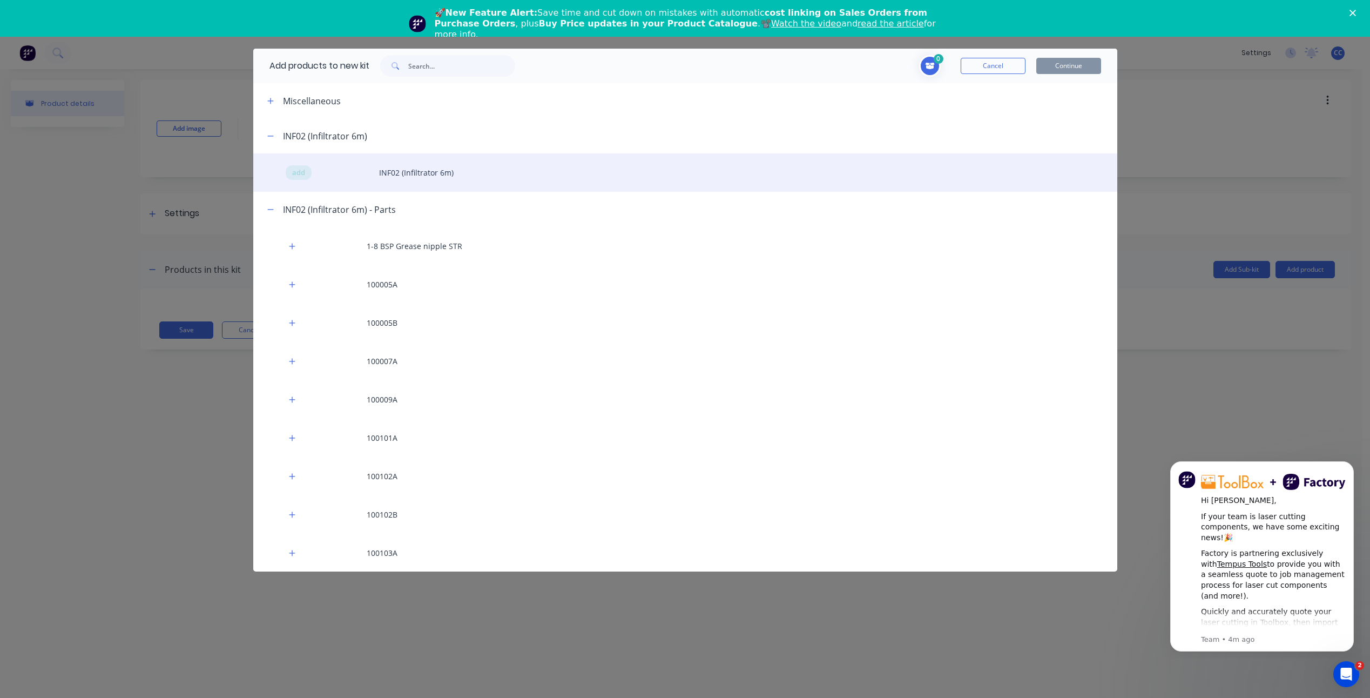
click at [320, 171] on div "add INF02 (Infiltrator 6m)" at bounding box center [685, 172] width 864 height 38
click at [301, 171] on span "add" at bounding box center [298, 172] width 13 height 11
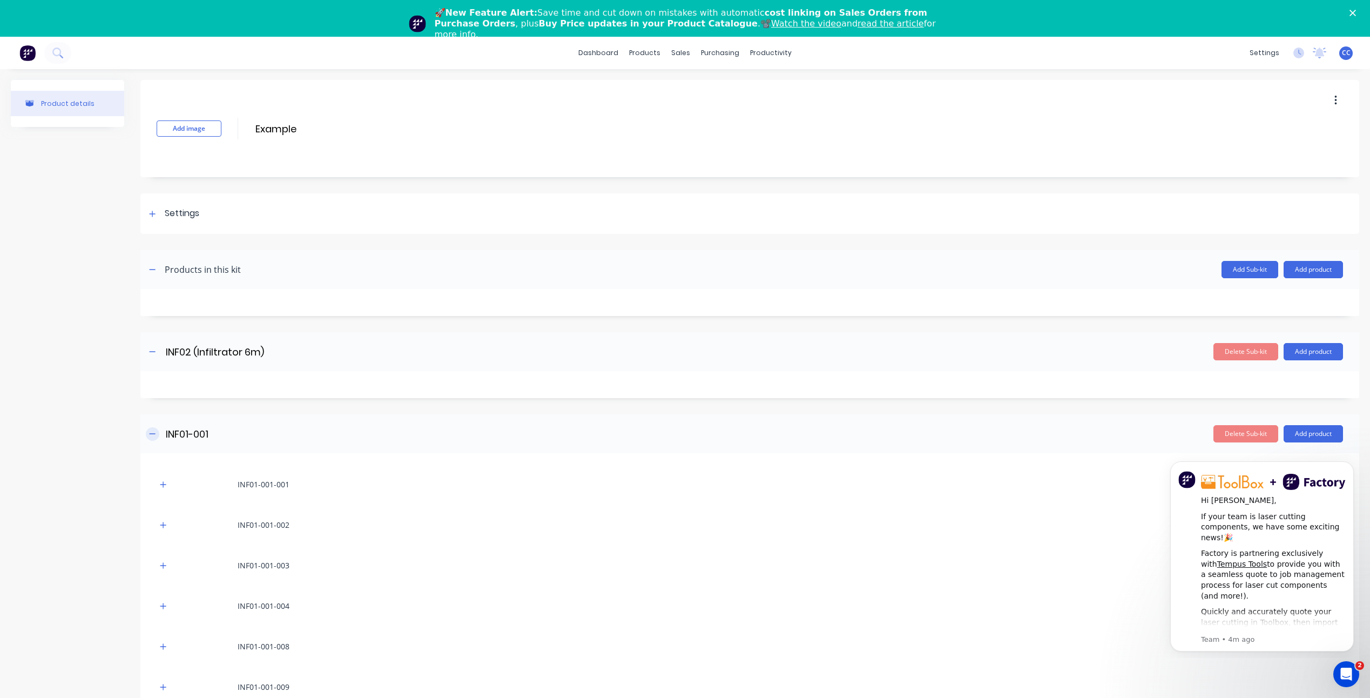
click at [153, 315] on icon "button" at bounding box center [152, 434] width 6 height 8
click at [155, 315] on icon "button" at bounding box center [152, 473] width 6 height 8
click at [150, 315] on icon "button" at bounding box center [152, 512] width 6 height 8
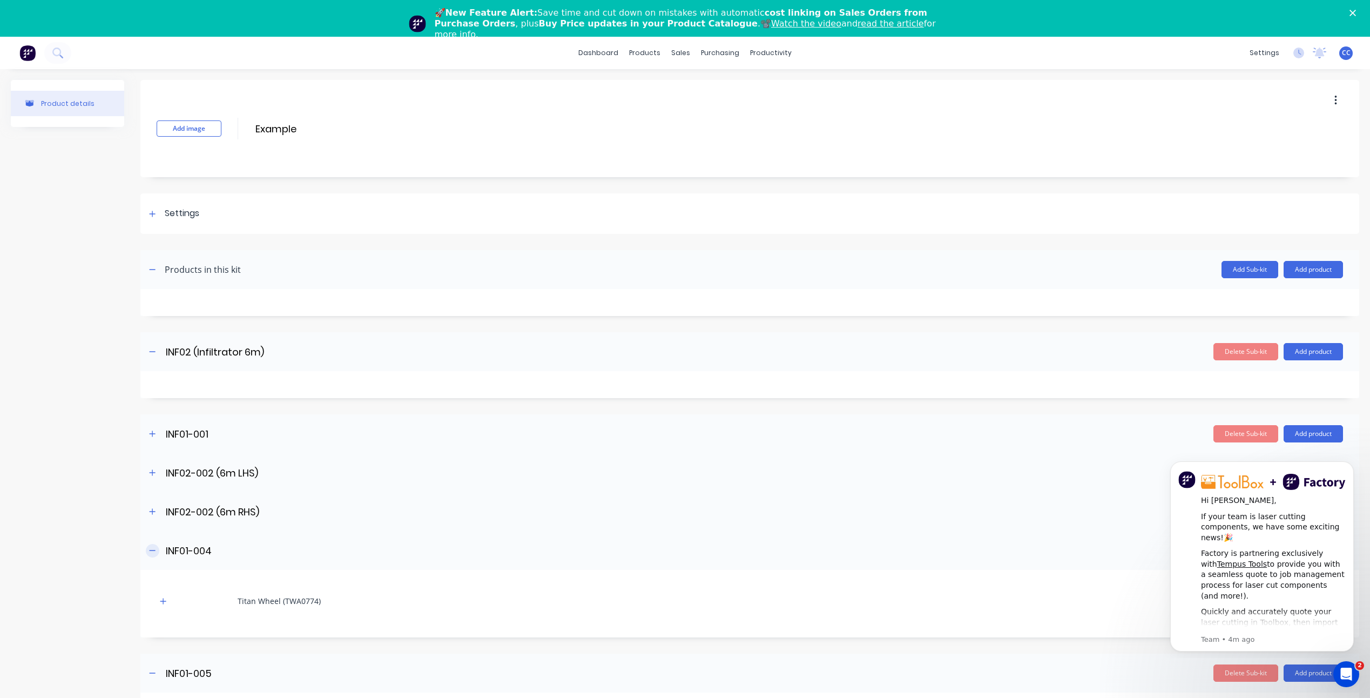
click at [153, 315] on icon "button" at bounding box center [152, 550] width 6 height 8
click at [149, 315] on icon "button" at bounding box center [152, 589] width 6 height 8
click at [151, 315] on icon "button" at bounding box center [152, 628] width 6 height 8
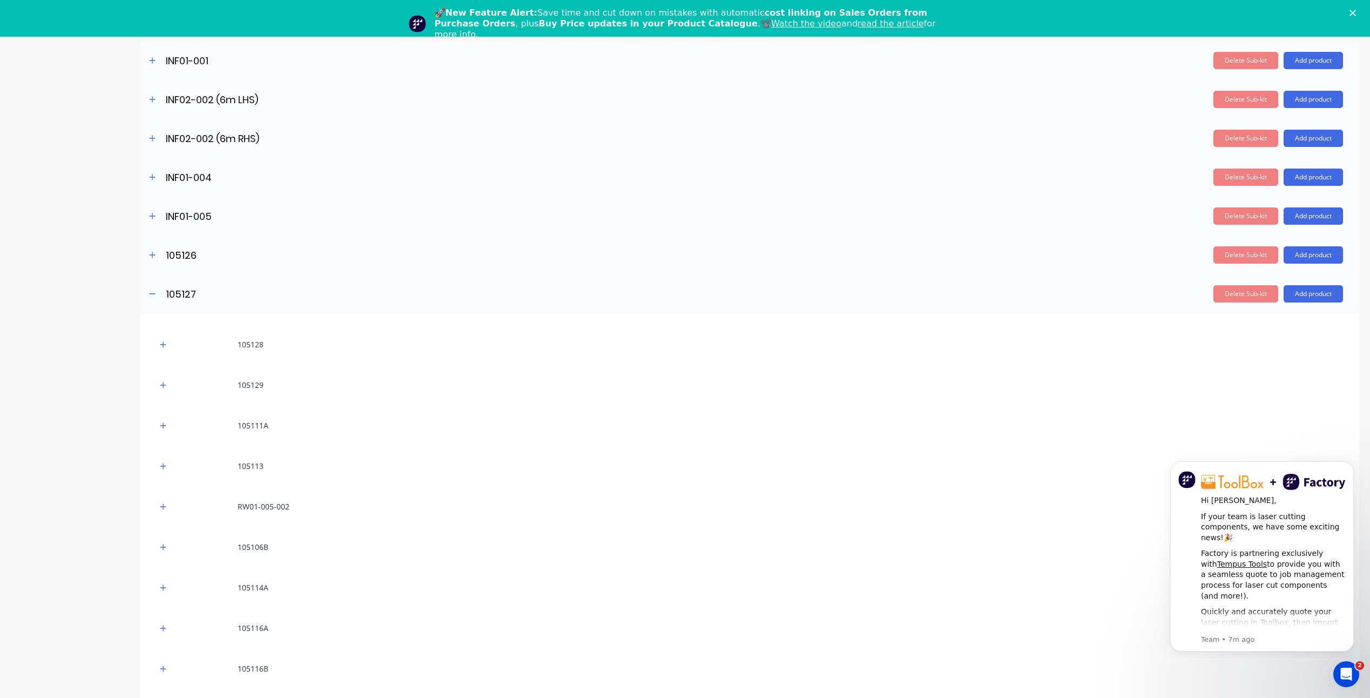
scroll to position [378, 0]
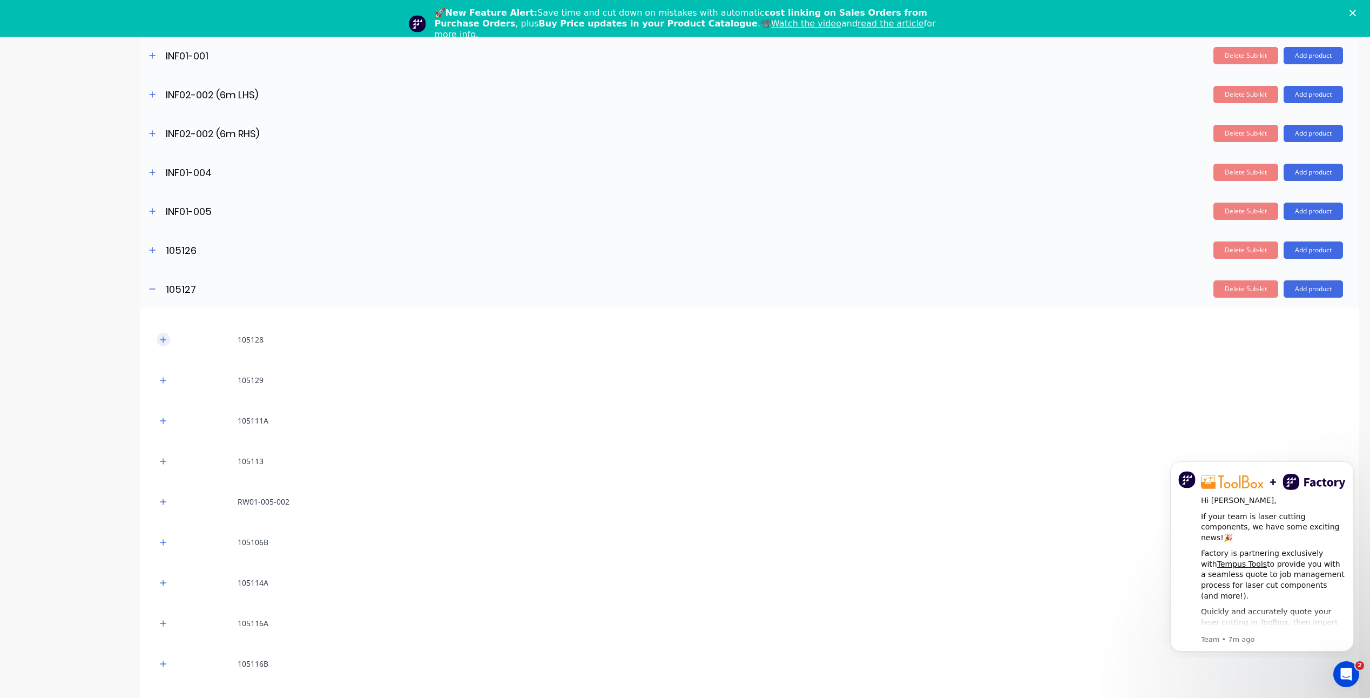
click at [160, 315] on icon "button" at bounding box center [163, 340] width 6 height 8
click at [251, 315] on div "105128" at bounding box center [251, 339] width 26 height 11
click at [685, 176] on div "Delete Sub-kit Add product" at bounding box center [849, 172] width 987 height 17
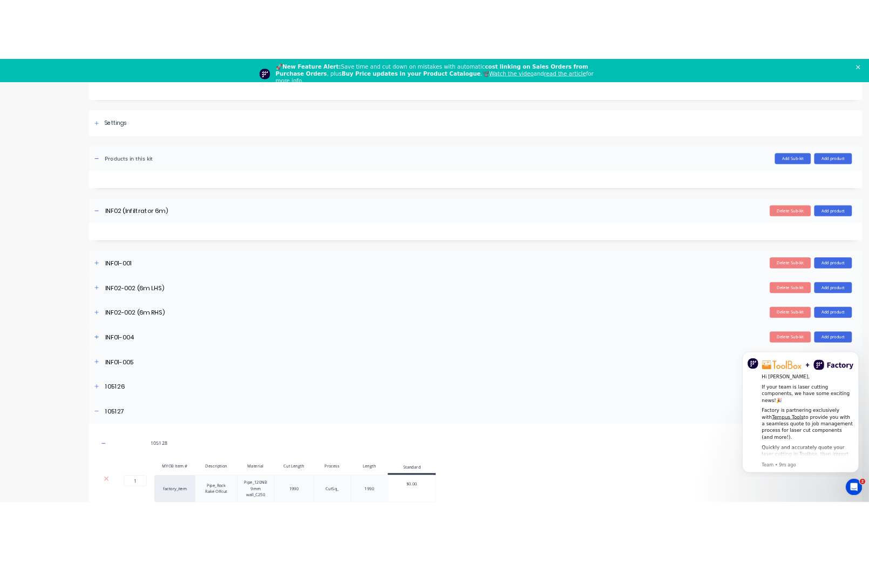
scroll to position [0, 0]
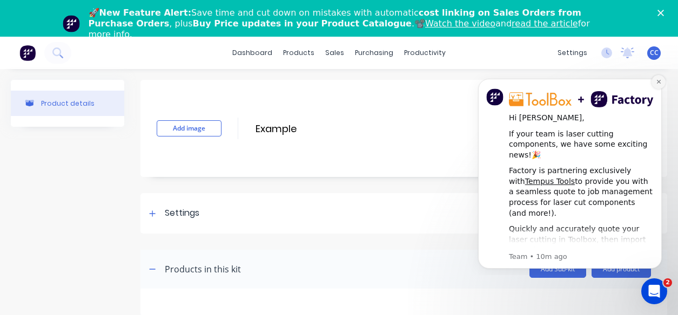
click at [657, 86] on button "Dismiss notification" at bounding box center [658, 82] width 14 height 14
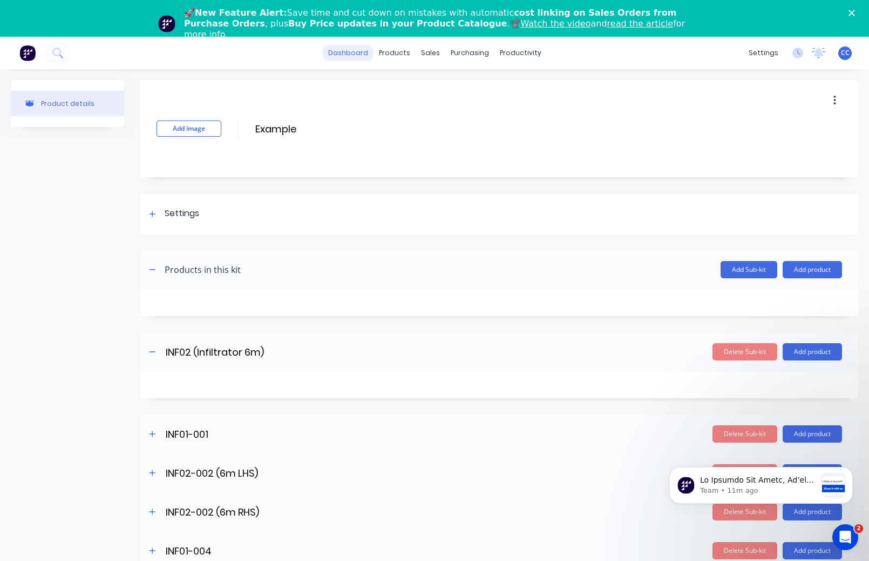
click at [357, 52] on link "dashboard" at bounding box center [348, 53] width 51 height 16
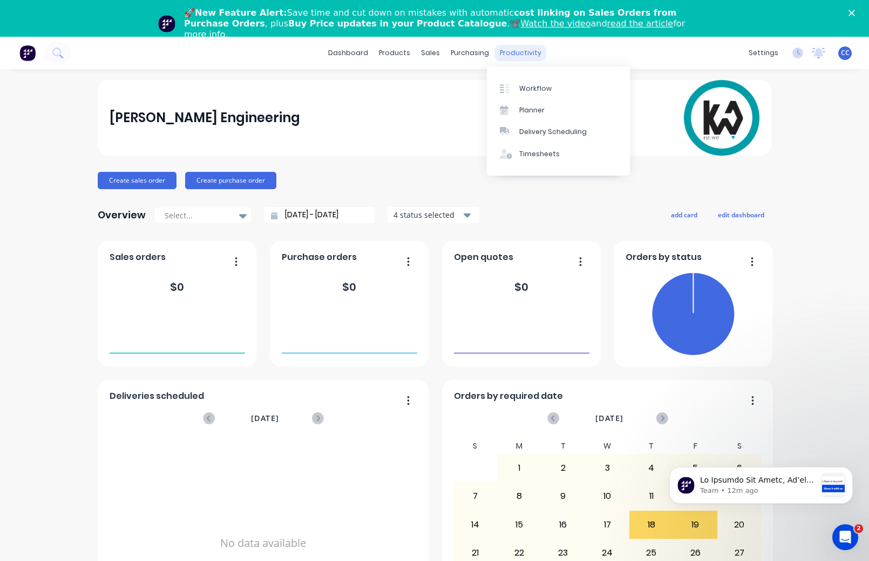
click at [511, 50] on div "productivity" at bounding box center [521, 53] width 52 height 16
click at [444, 88] on div "Sales Orders" at bounding box center [466, 89] width 44 height 10
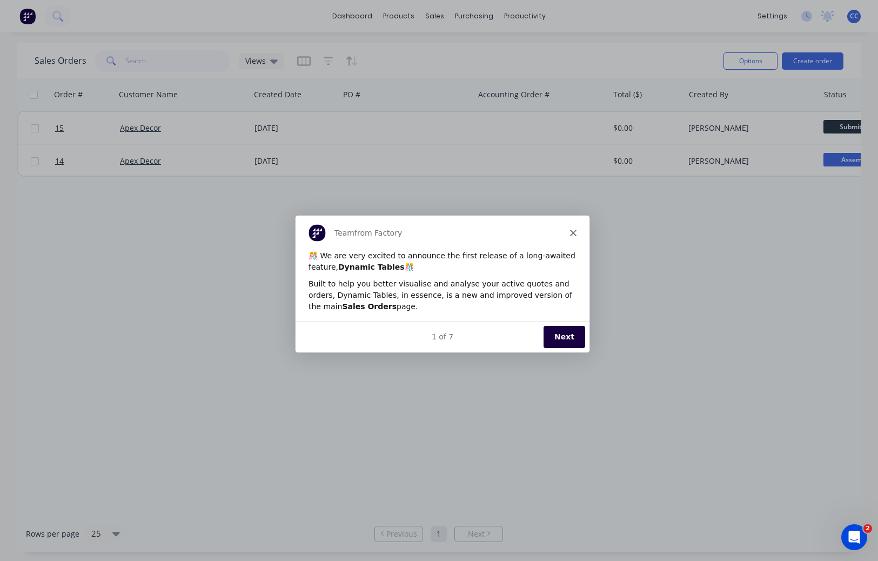
click at [563, 315] on button "Next" at bounding box center [563, 336] width 42 height 22
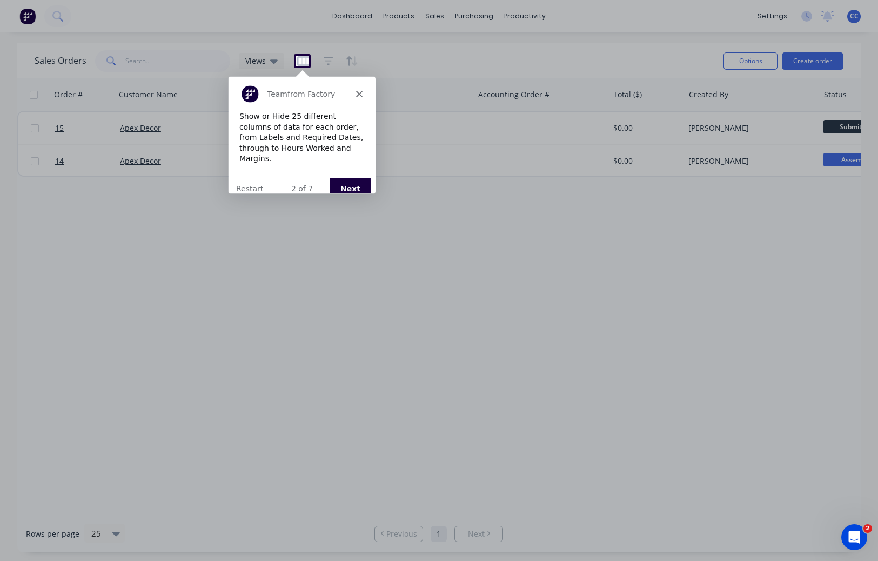
click at [362, 97] on div "Team from Factory" at bounding box center [301, 93] width 147 height 35
click at [361, 91] on icon "Close" at bounding box center [358, 93] width 6 height 6
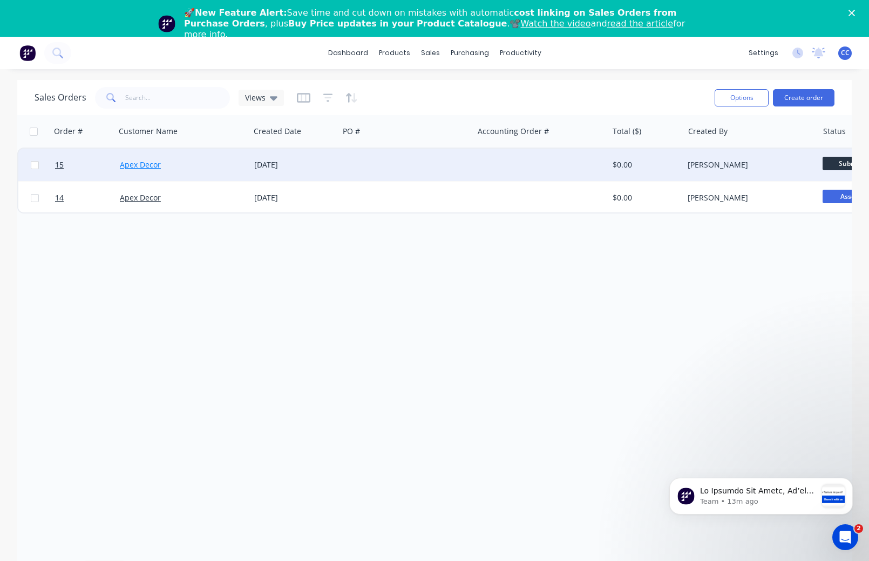
click at [136, 164] on link "Apex Decor" at bounding box center [140, 164] width 41 height 10
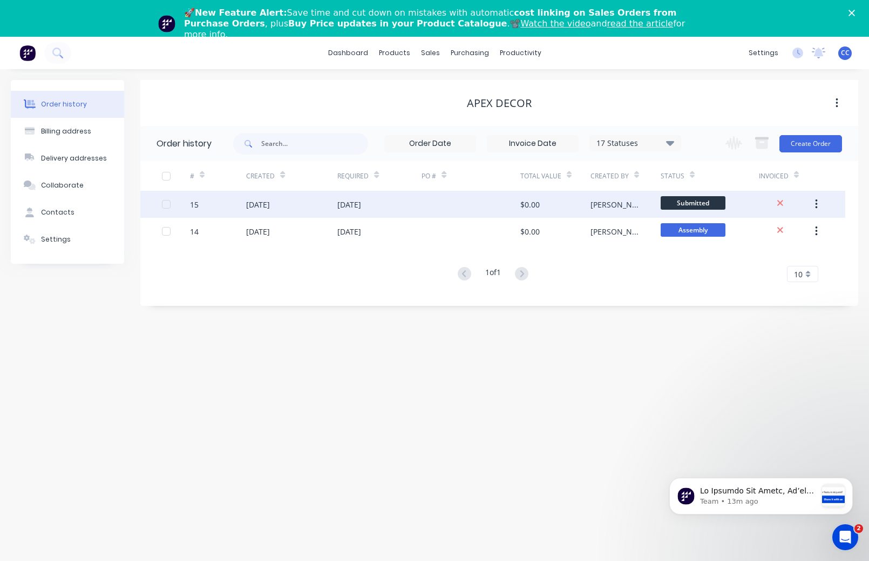
click at [623, 205] on div "Stuart" at bounding box center [626, 204] width 70 height 27
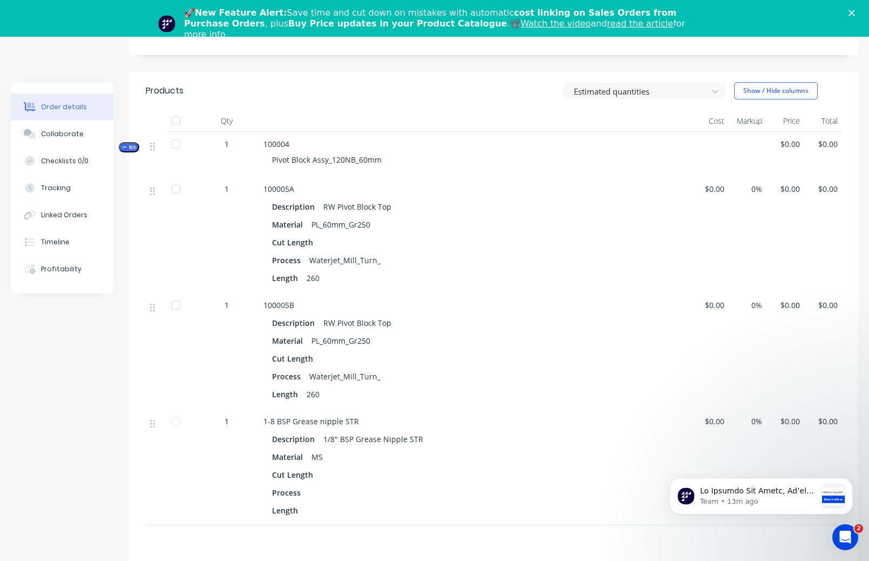
scroll to position [270, 0]
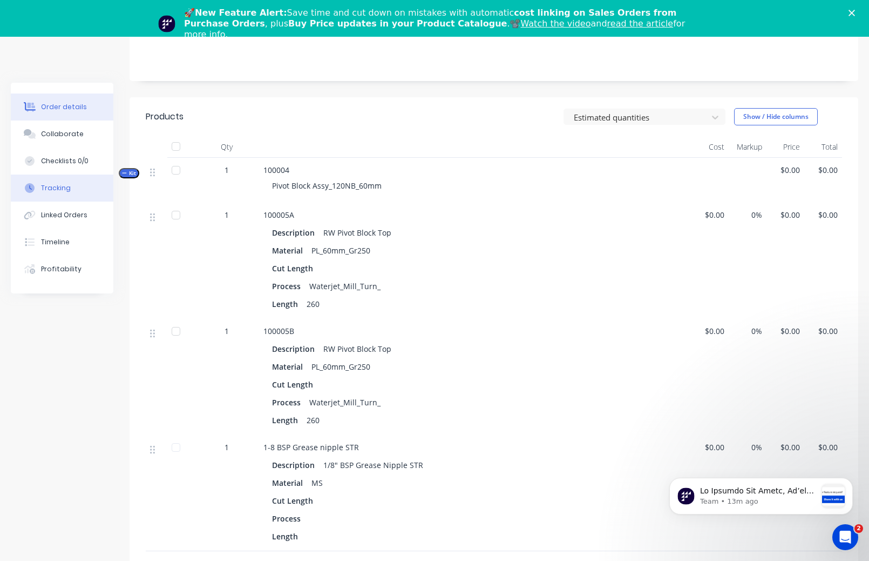
click at [75, 186] on button "Tracking" at bounding box center [62, 187] width 103 height 27
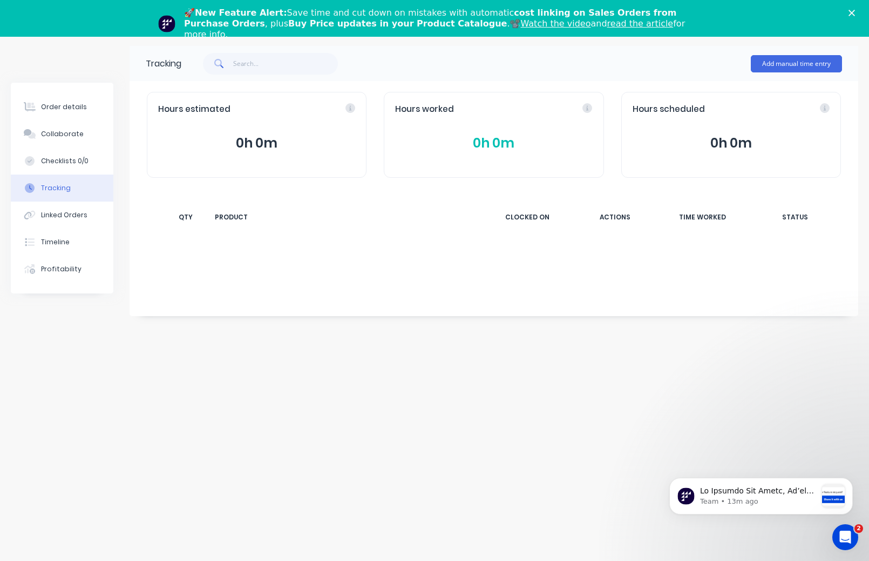
scroll to position [37, 0]
click at [157, 271] on icon at bounding box center [159, 271] width 6 height 6
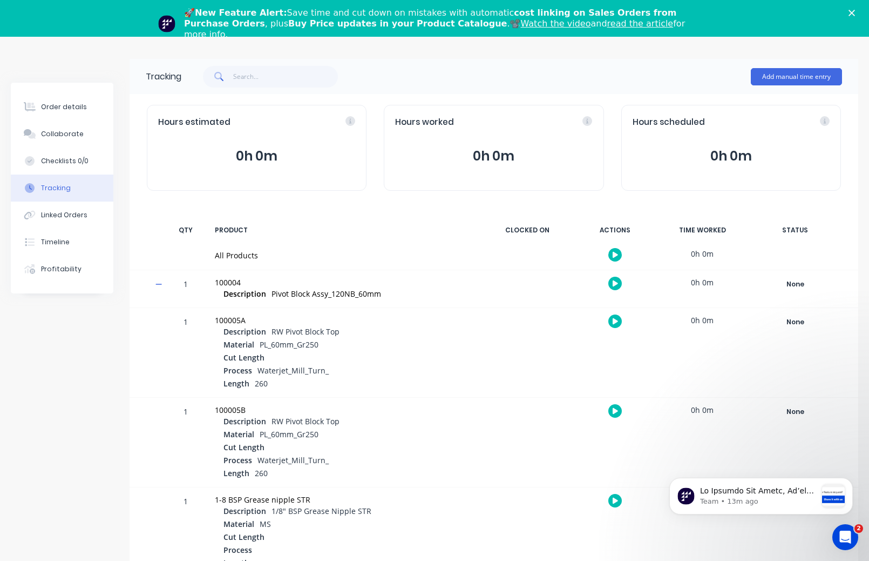
scroll to position [0, 0]
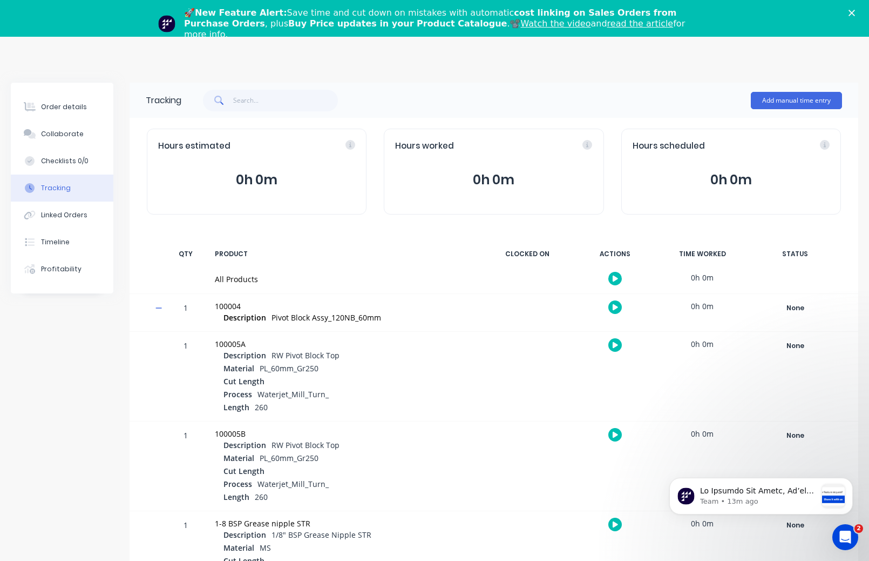
click at [435, 315] on div "Description Pivot Block Assy_120NB_60mm" at bounding box center [349, 318] width 251 height 13
click at [685, 308] on div "None" at bounding box center [796, 308] width 78 height 14
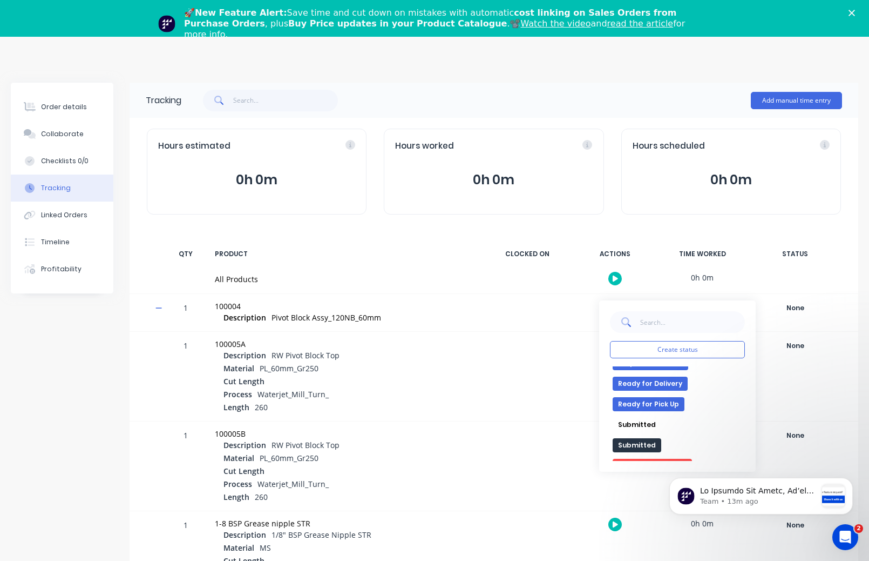
scroll to position [166, 0]
click at [674, 315] on button "Waiting on Supplier" at bounding box center [652, 454] width 79 height 14
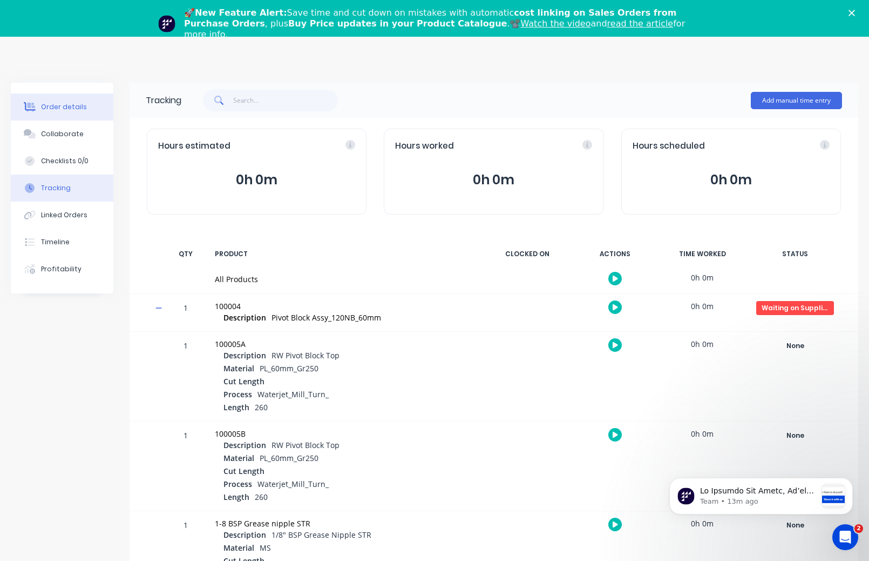
click at [69, 106] on div "Order details" at bounding box center [64, 107] width 46 height 10
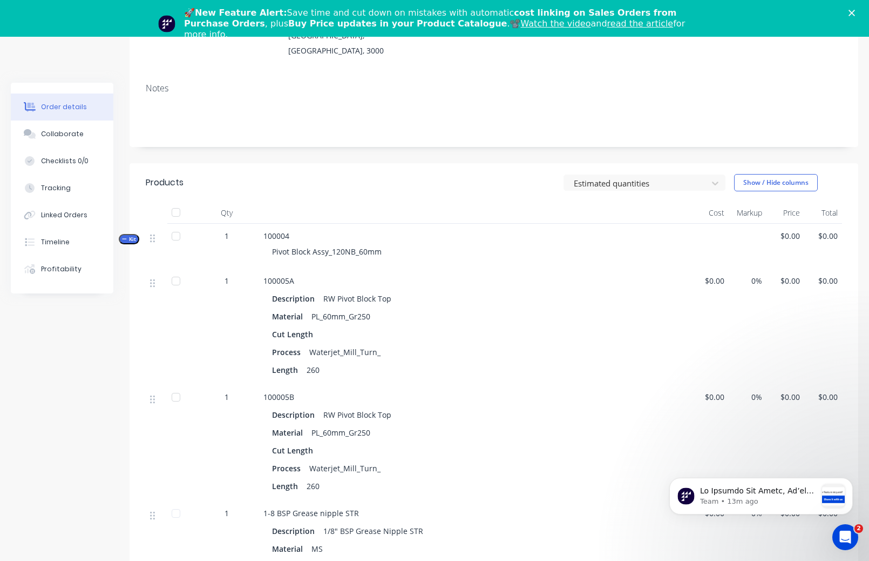
scroll to position [216, 0]
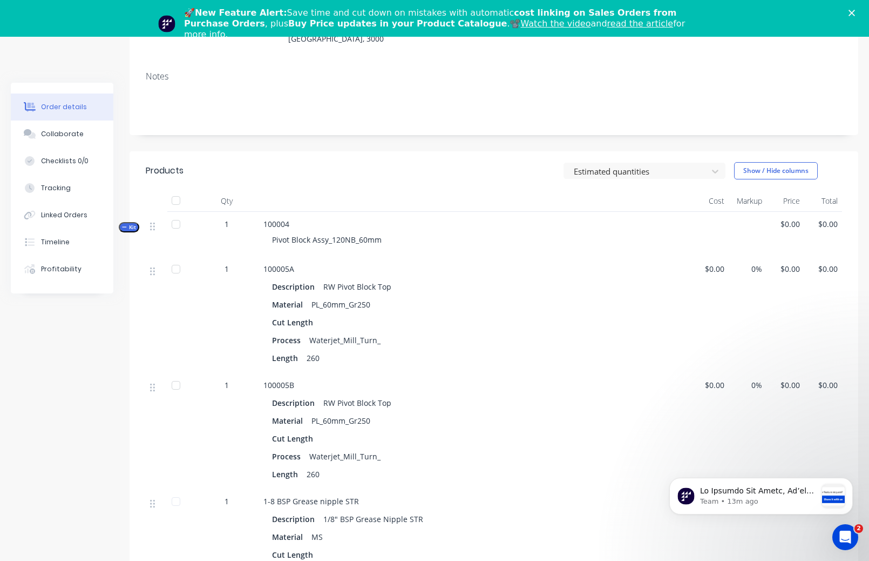
click at [177, 258] on div at bounding box center [176, 269] width 22 height 22
click at [174, 213] on div at bounding box center [176, 224] width 22 height 22
click at [177, 213] on div at bounding box center [176, 224] width 22 height 22
click at [176, 258] on div at bounding box center [176, 269] width 22 height 22
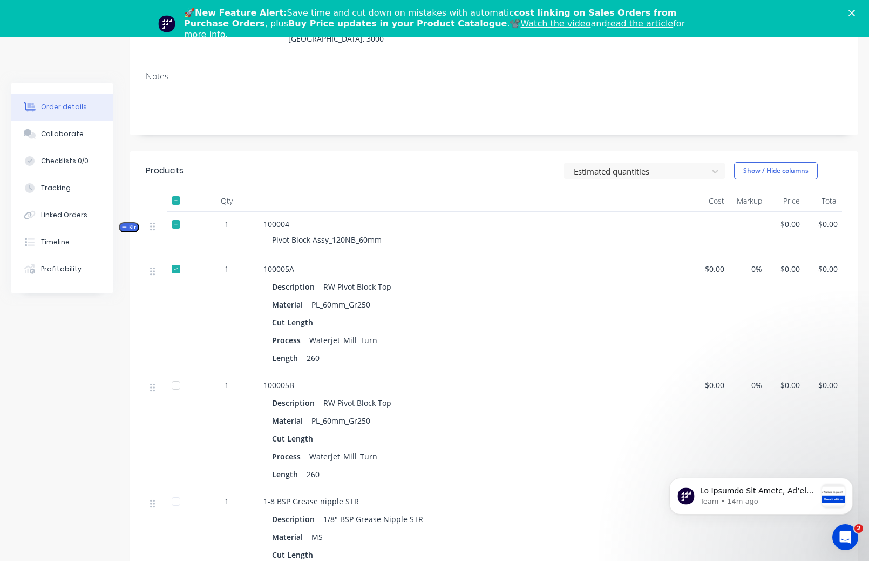
click at [175, 315] on div at bounding box center [176, 385] width 22 height 22
click at [176, 315] on div at bounding box center [176, 501] width 22 height 22
click at [177, 258] on div at bounding box center [176, 269] width 22 height 22
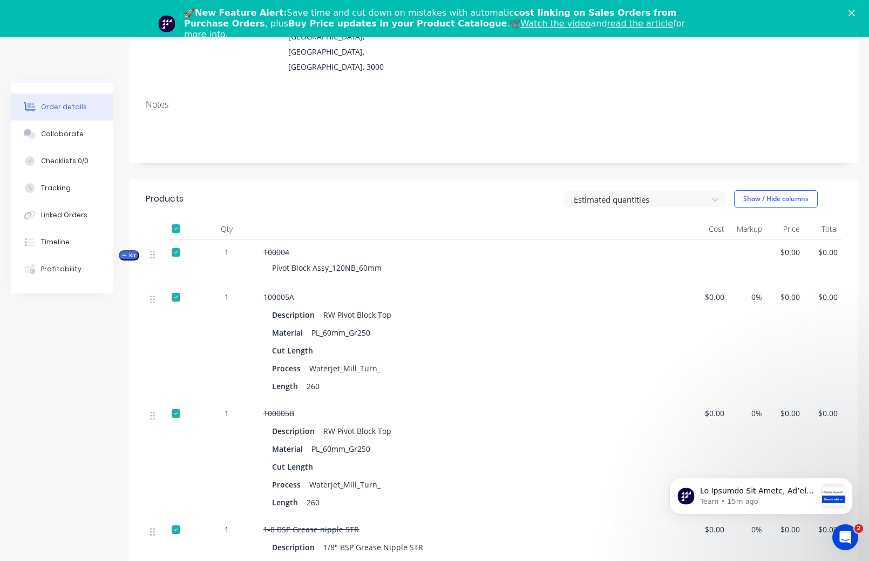
scroll to position [162, 0]
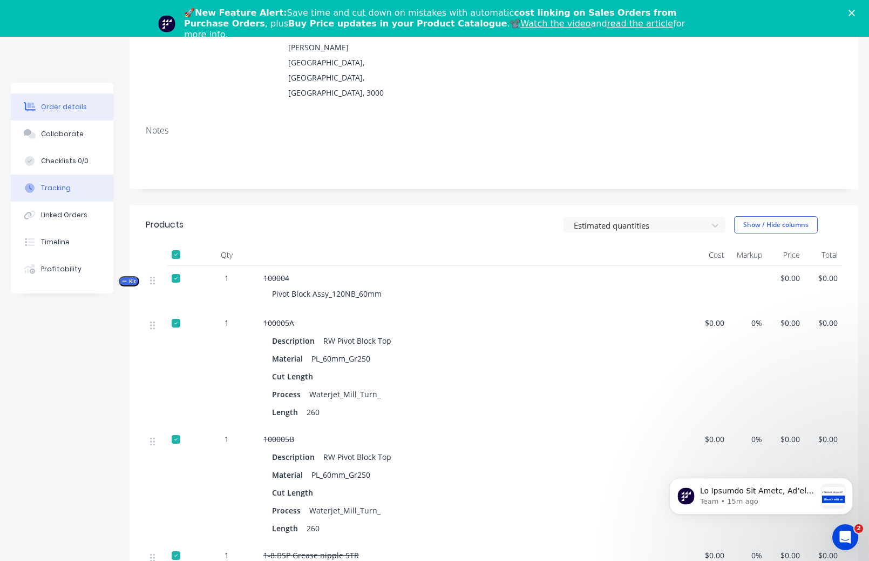
click at [67, 183] on button "Tracking" at bounding box center [62, 187] width 103 height 27
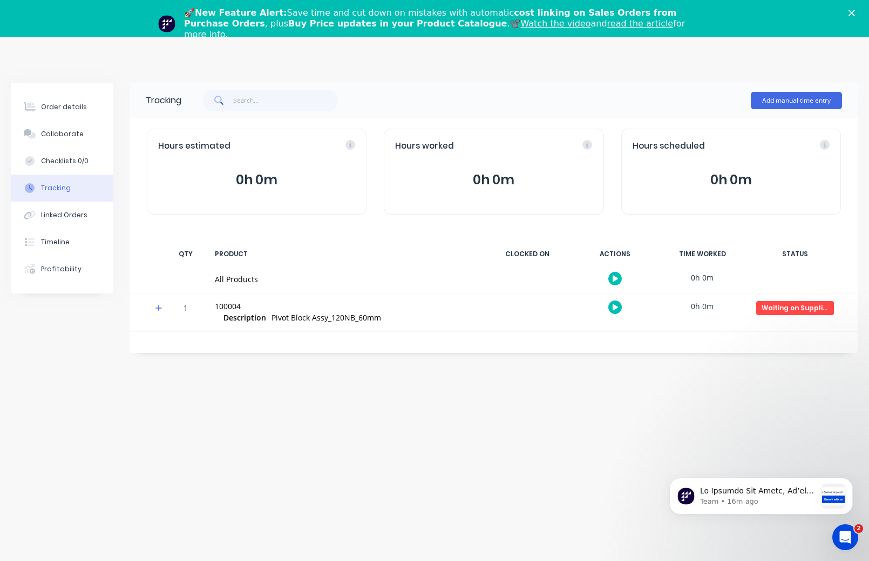
click at [685, 9] on div "🚀 New Feature Alert: Save time and cut down on mistakes with automatic cost lin…" at bounding box center [434, 23] width 869 height 39
click at [685, 12] on polygon "Close" at bounding box center [852, 13] width 6 height 6
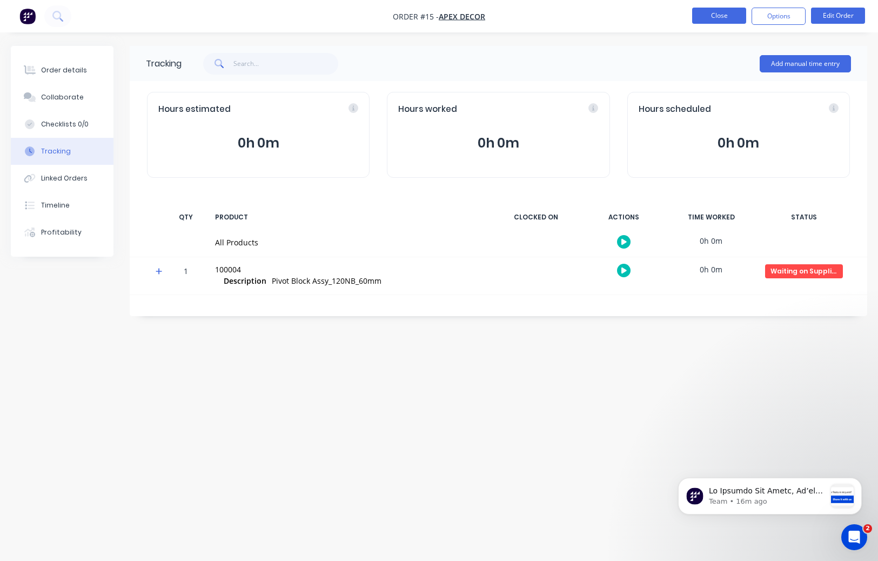
click at [685, 12] on button "Close" at bounding box center [719, 16] width 54 height 16
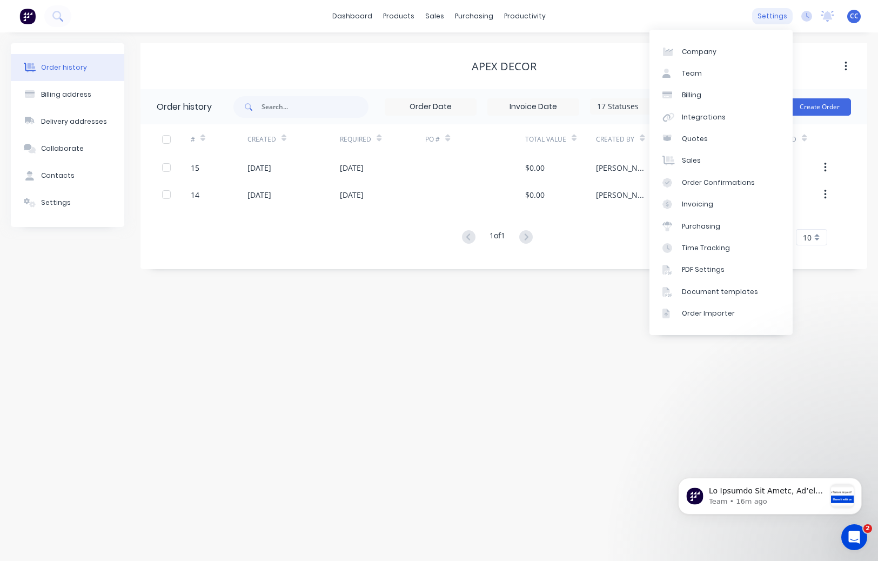
click at [685, 19] on div "settings" at bounding box center [772, 16] width 41 height 16
click at [685, 74] on link "Team" at bounding box center [720, 74] width 143 height 22
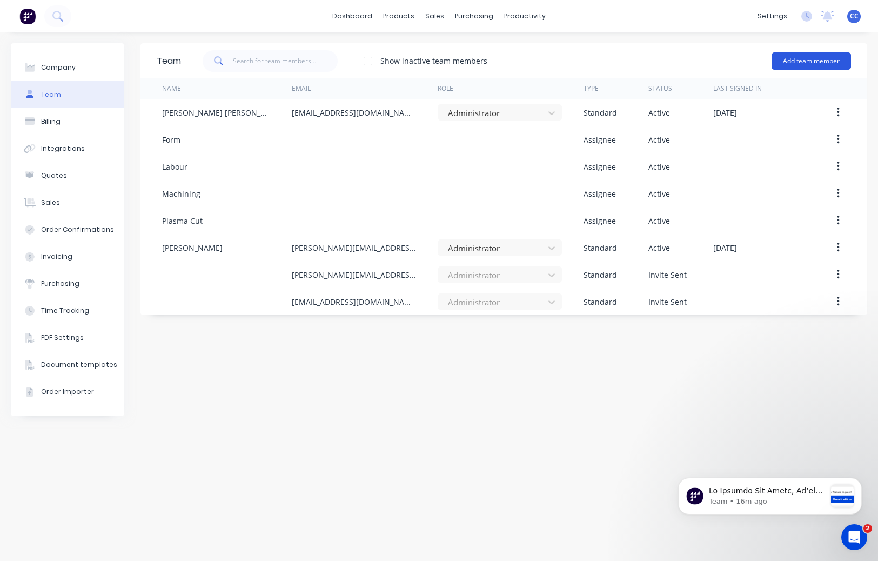
click at [685, 59] on button "Add team member" at bounding box center [810, 60] width 79 height 17
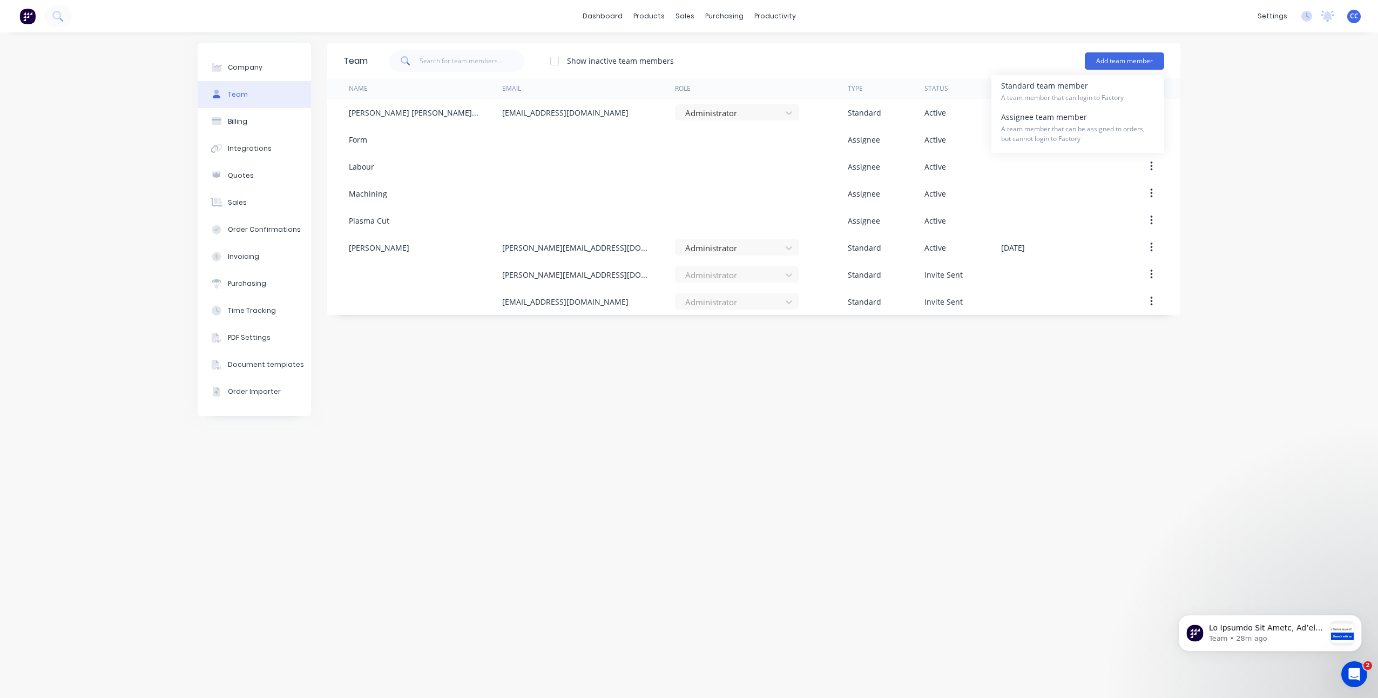
click at [685, 232] on div "Company Team Billing Integrations Quotes Sales Order Confirmations Invoicing Pu…" at bounding box center [689, 364] width 1378 height 665
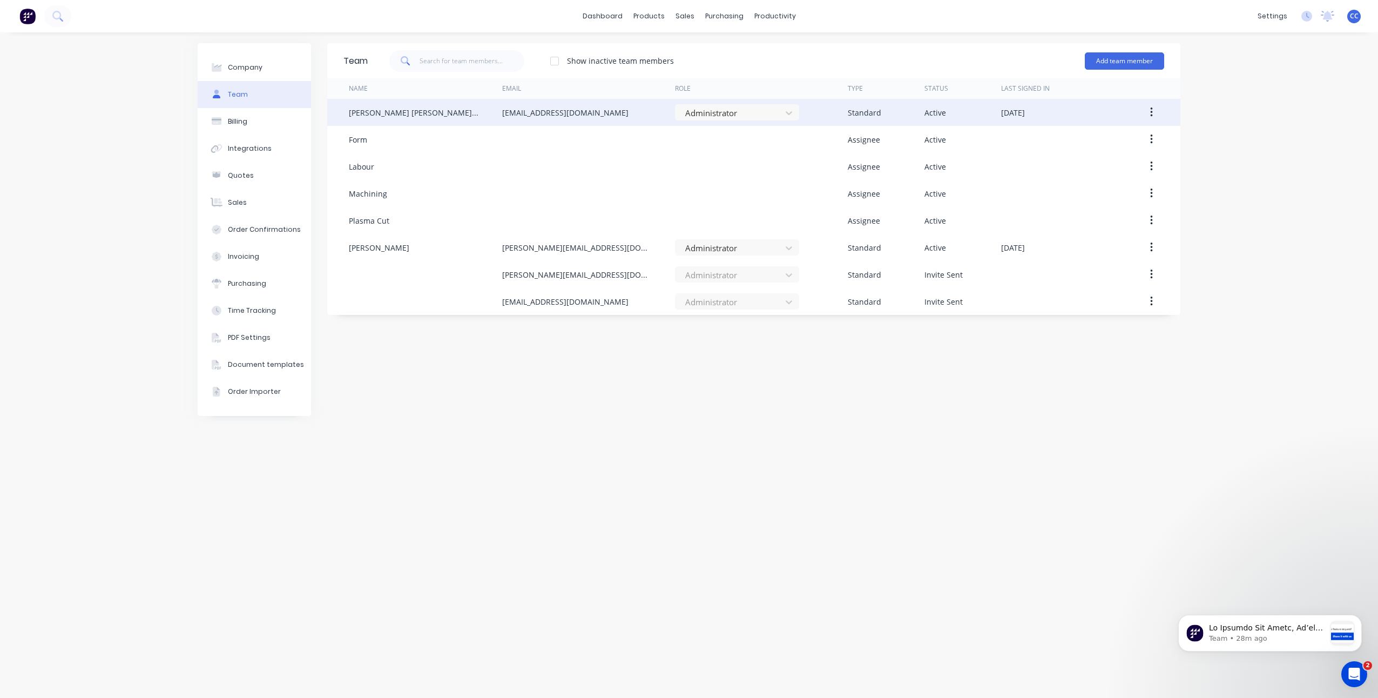
click at [685, 114] on icon "button" at bounding box center [1151, 112] width 3 height 12
click at [685, 138] on div "Edit" at bounding box center [1112, 141] width 83 height 16
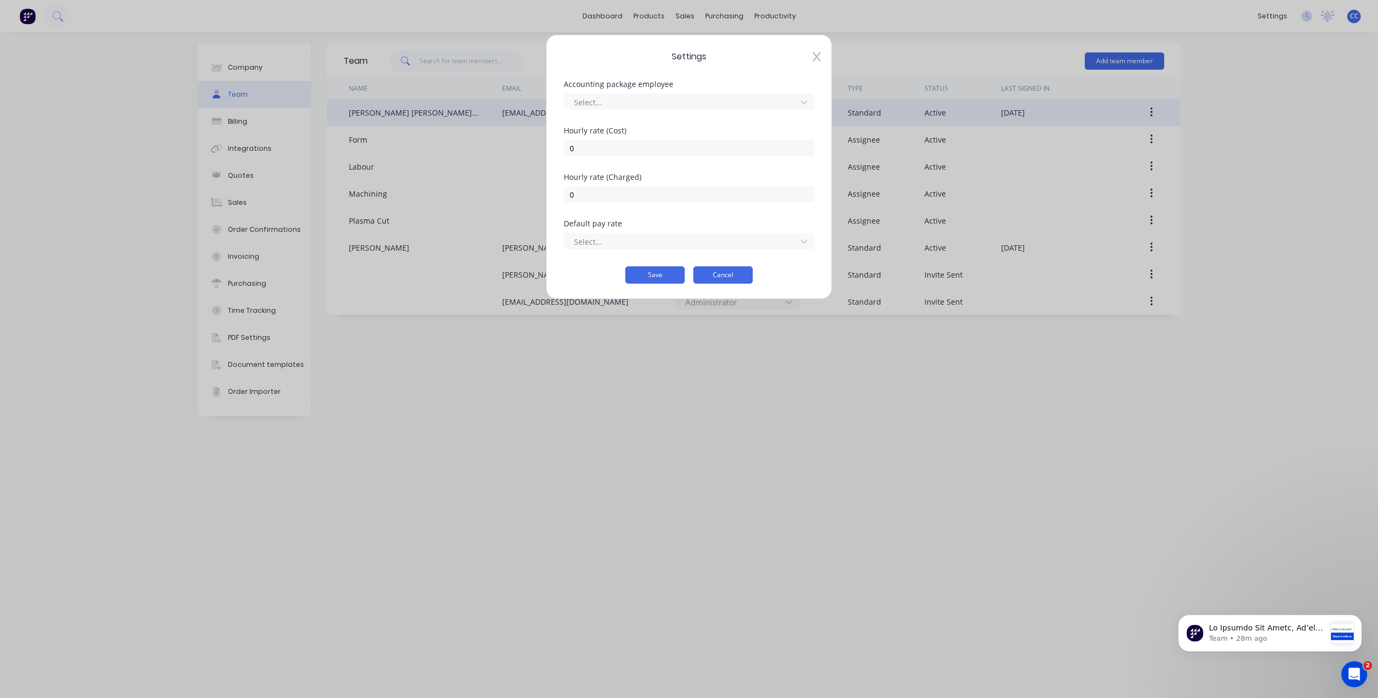
click at [685, 274] on button "Cancel" at bounding box center [722, 274] width 59 height 17
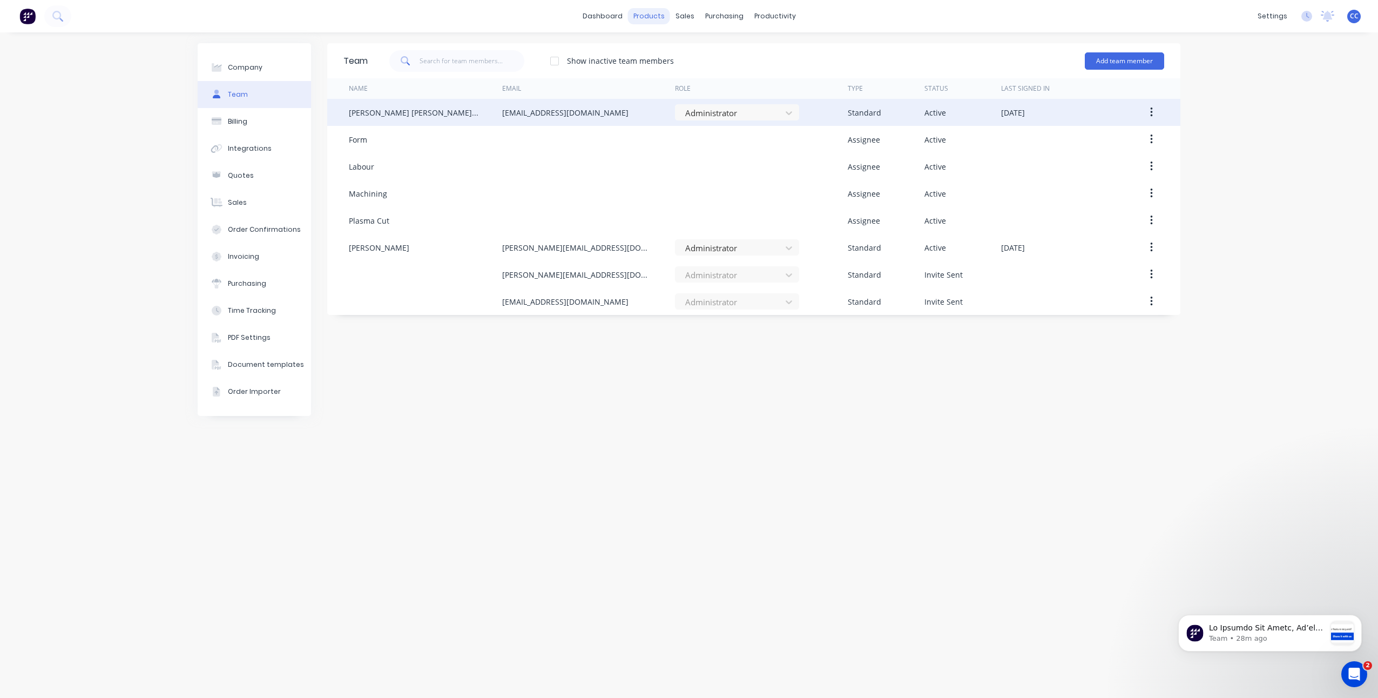
click at [656, 15] on div "products" at bounding box center [649, 16] width 42 height 16
click at [664, 41] on link "Product Catalogue" at bounding box center [702, 52] width 143 height 22
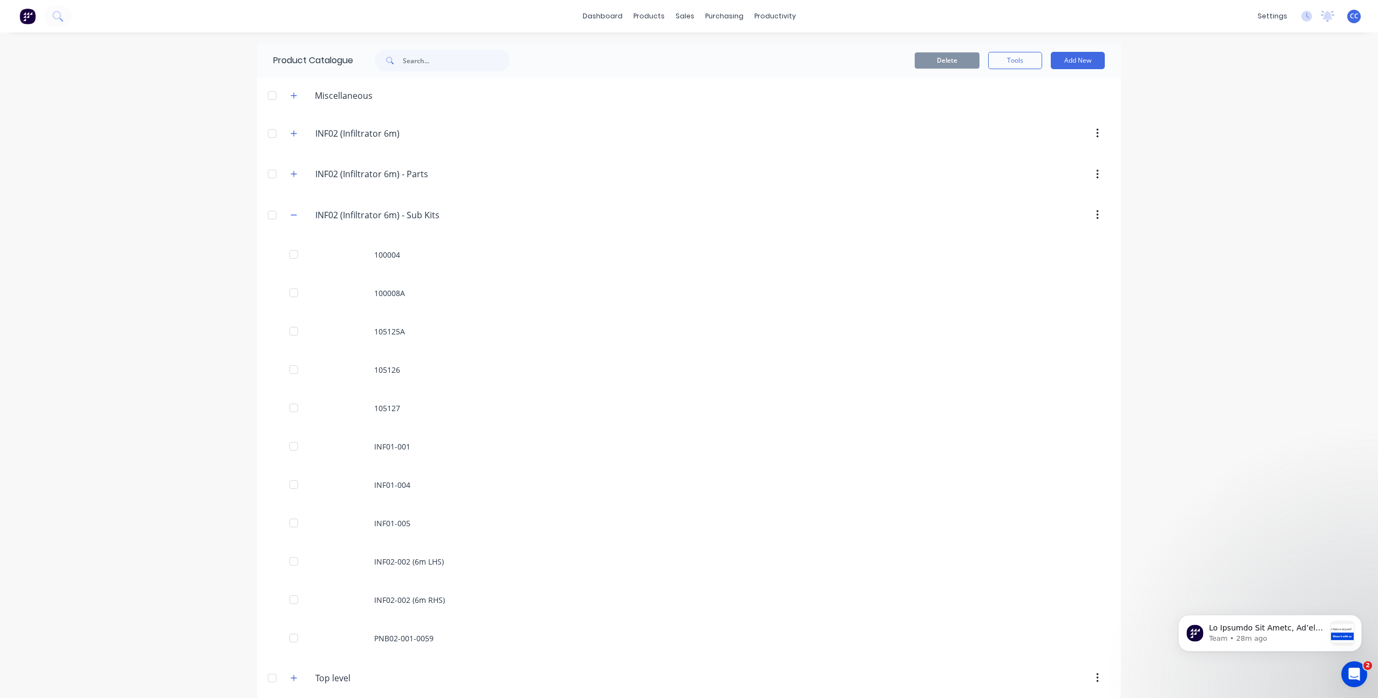
drag, startPoint x: 345, startPoint y: 96, endPoint x: 300, endPoint y: 97, distance: 45.4
click at [345, 96] on div "Miscellaneous" at bounding box center [343, 95] width 75 height 13
click at [291, 98] on icon "button" at bounding box center [294, 95] width 6 height 6
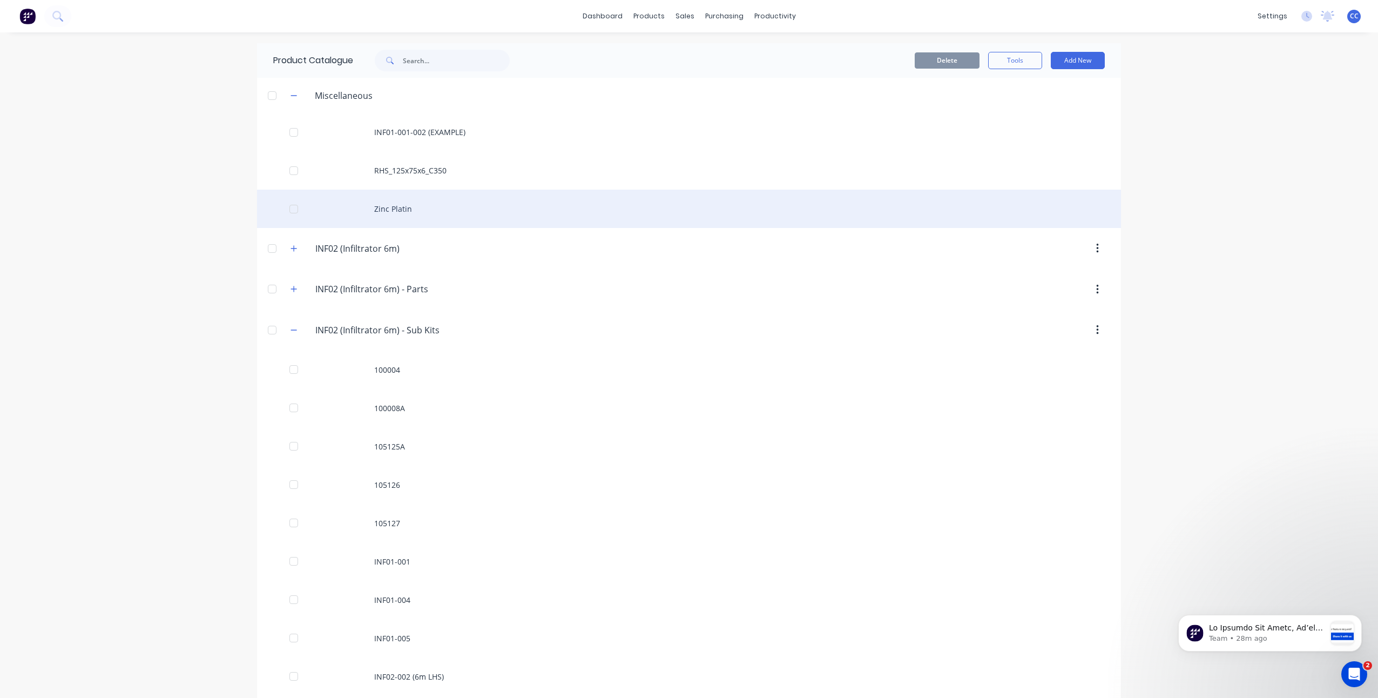
click at [388, 207] on div "Zinc Platin" at bounding box center [689, 209] width 864 height 38
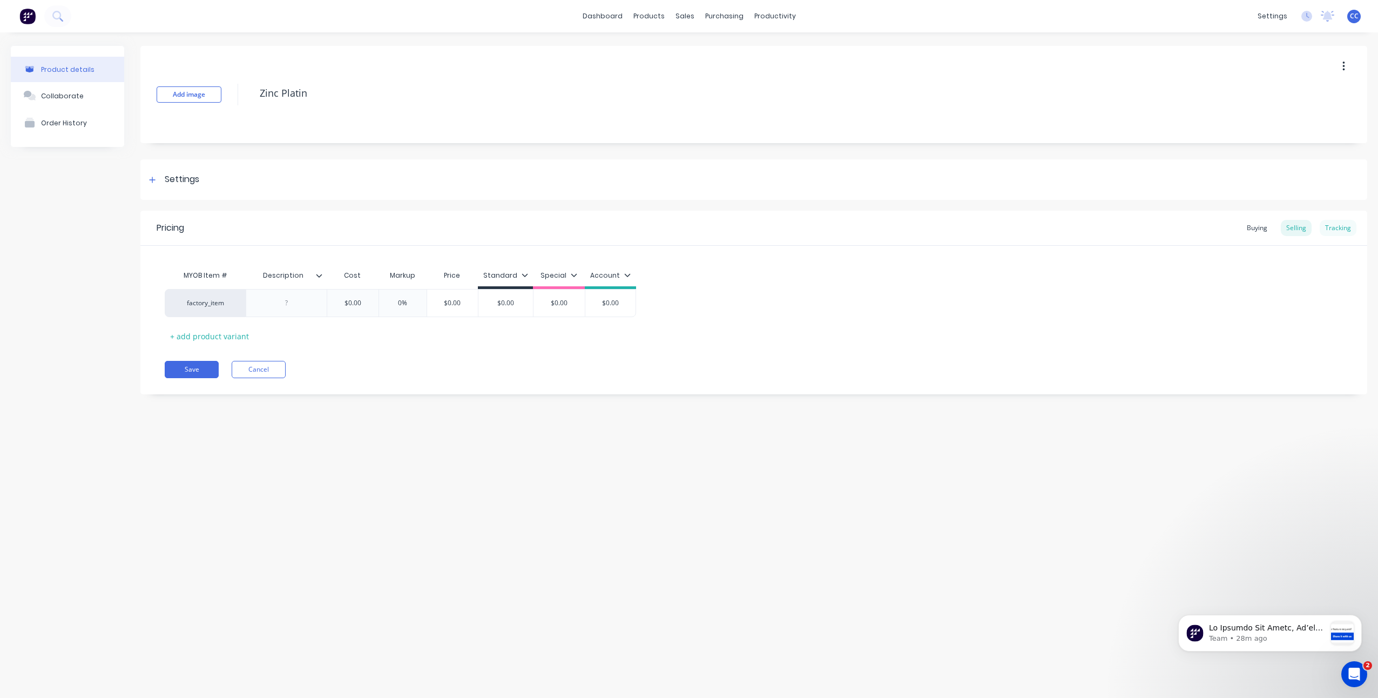
click at [685, 224] on div "Tracking" at bounding box center [1338, 228] width 37 height 16
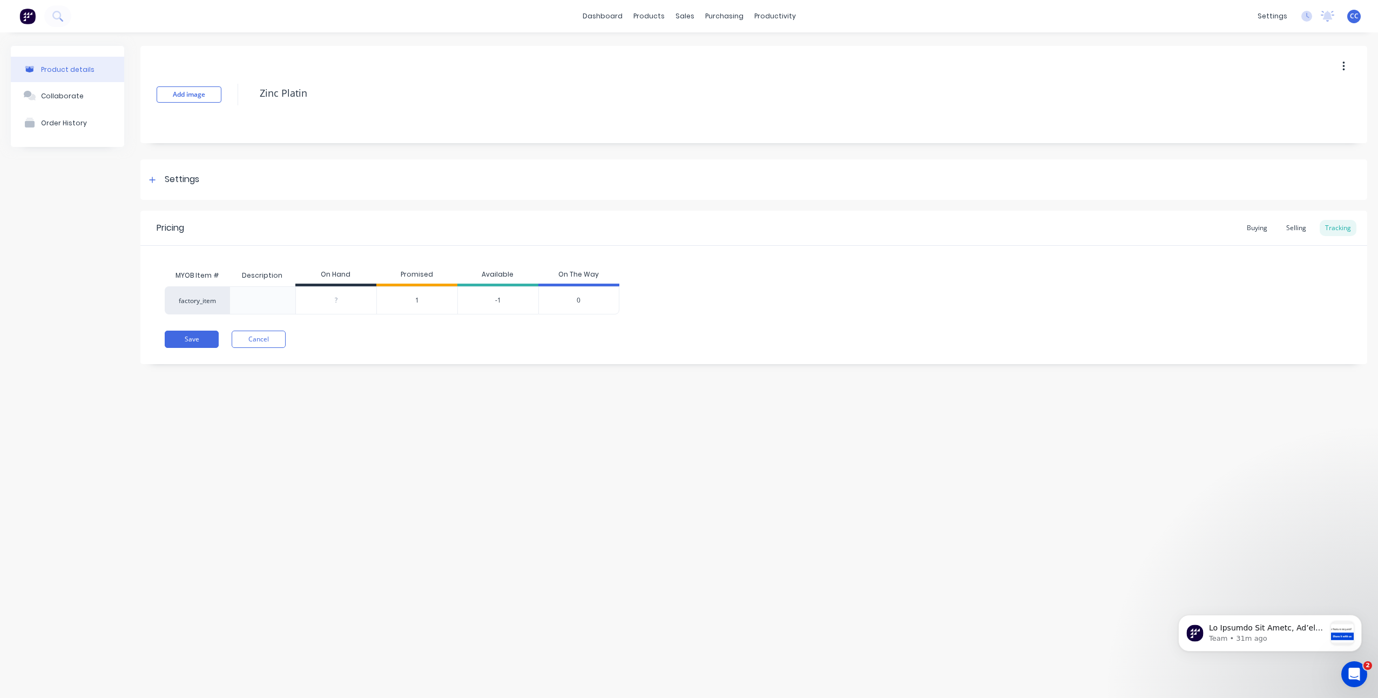
click at [685, 315] on div "Product details Collaborate Order History Add image Zinc Platin Settings Produc…" at bounding box center [689, 354] width 1378 height 644
click at [679, 51] on div "Product Catalogue" at bounding box center [696, 52] width 67 height 10
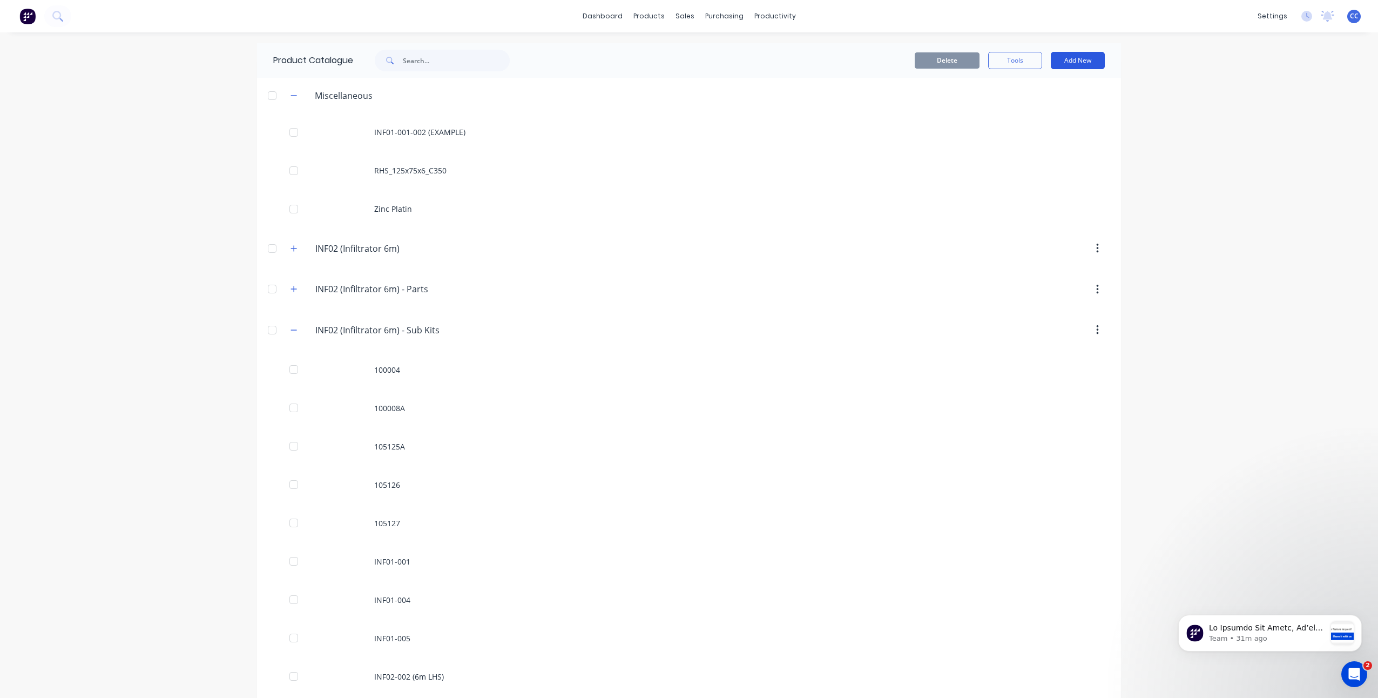
click at [685, 64] on button "Add New" at bounding box center [1078, 60] width 54 height 17
click at [685, 110] on div "Product" at bounding box center [1053, 110] width 83 height 16
type textarea "x"
